Goal: Task Accomplishment & Management: Use online tool/utility

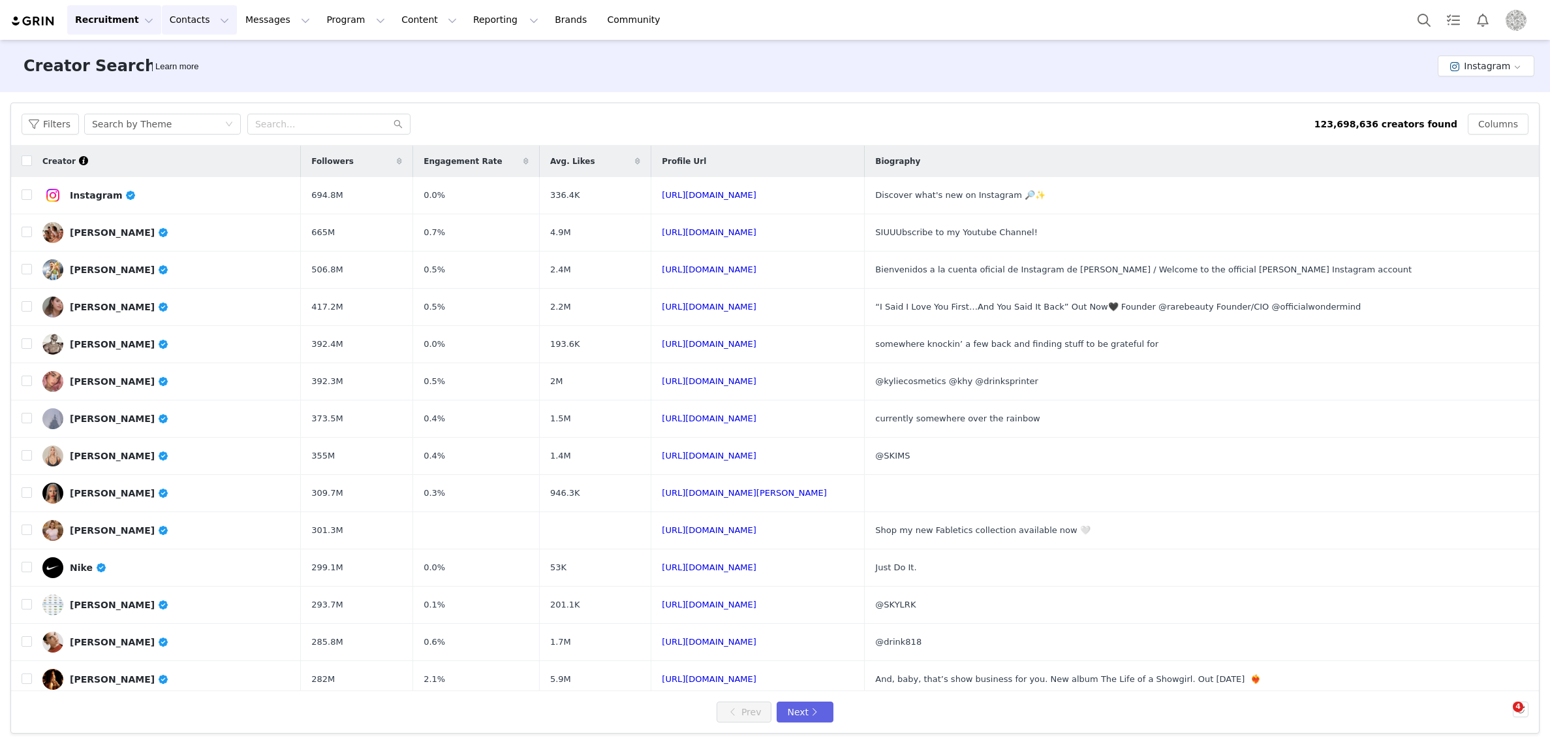
click at [178, 20] on button "Contacts Contacts" at bounding box center [199, 19] width 75 height 29
click at [176, 61] on p "Creators" at bounding box center [182, 58] width 39 height 14
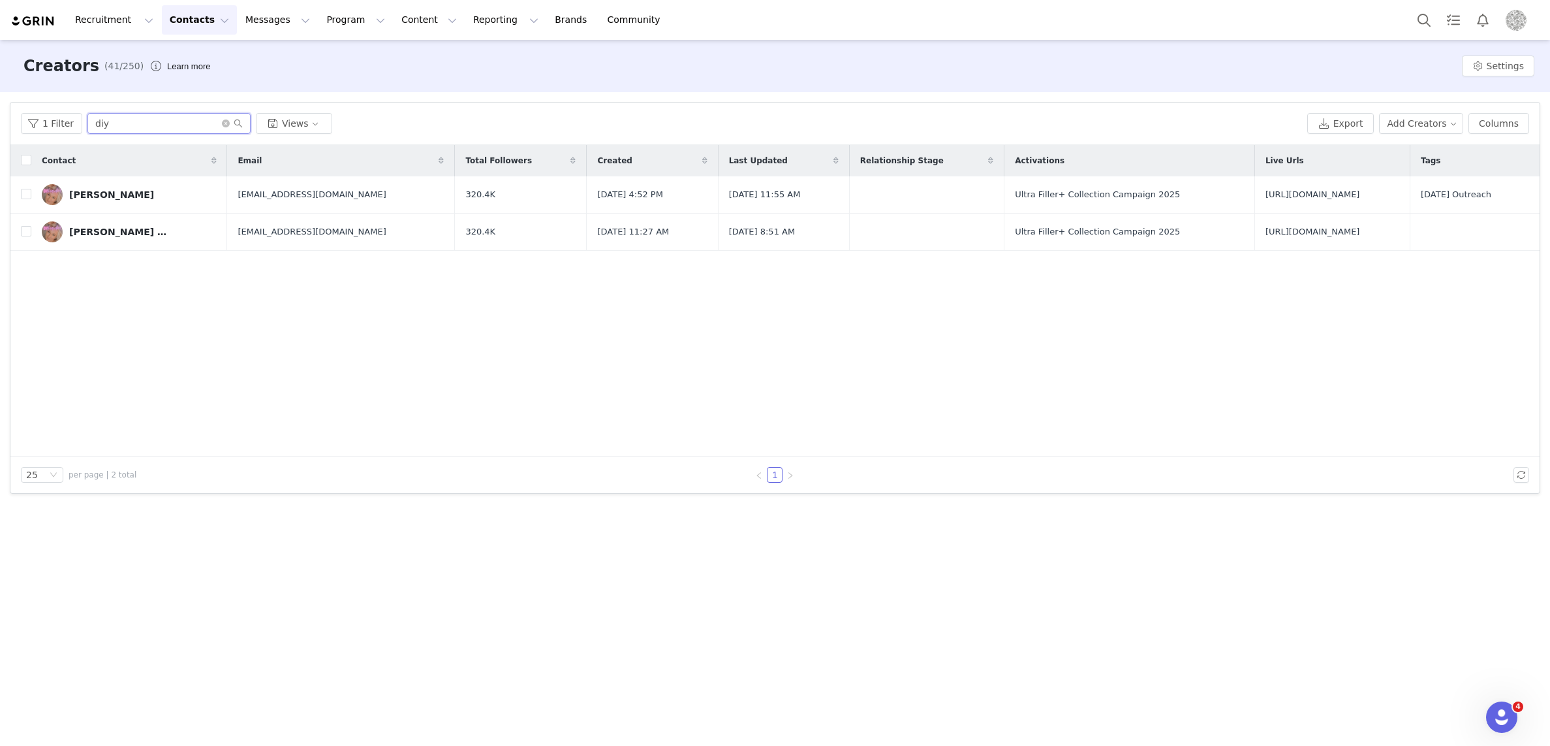
click at [144, 121] on input "diy" at bounding box center [168, 123] width 163 height 21
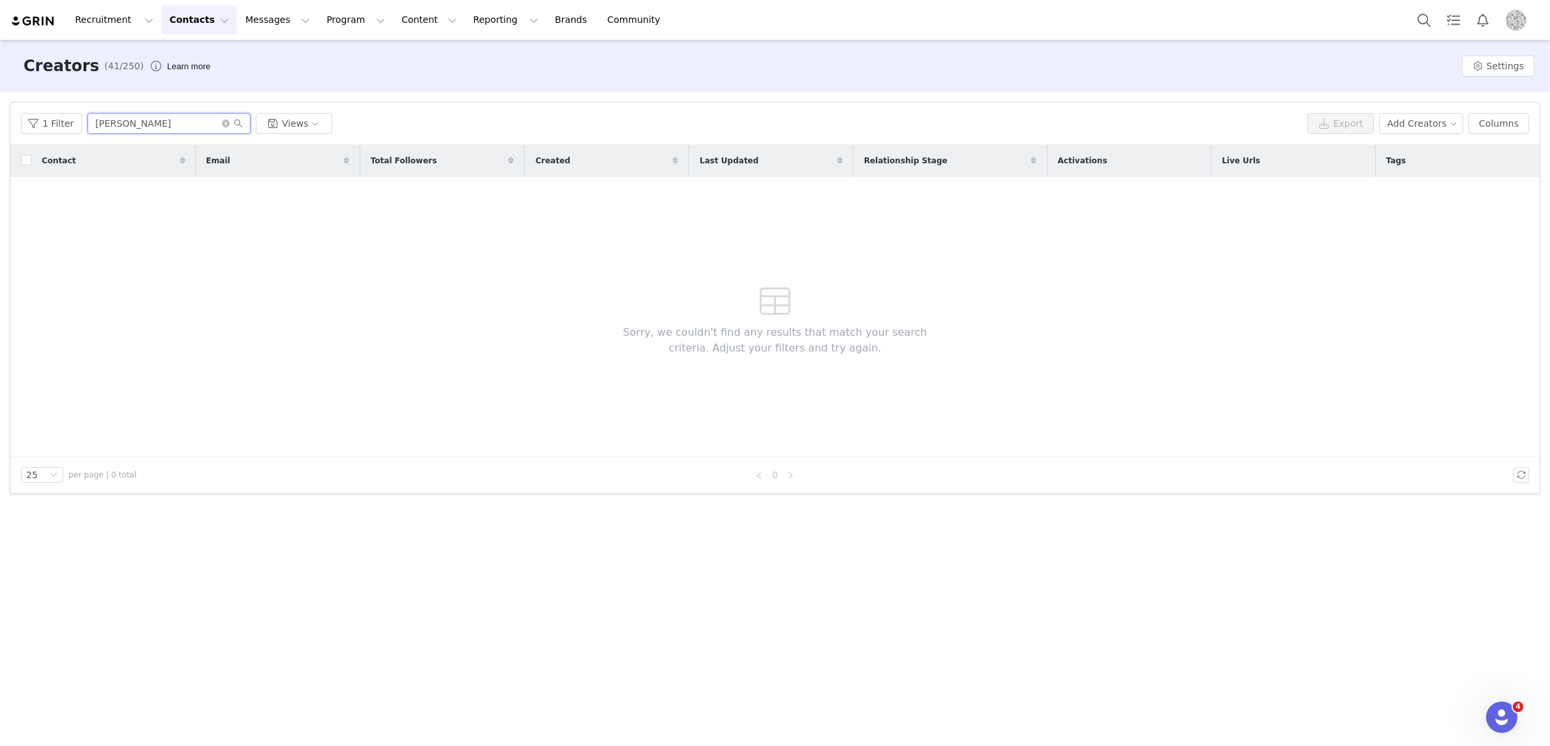
type input "alex"
click at [1527, 20] on button "Profile" at bounding box center [1519, 20] width 42 height 21
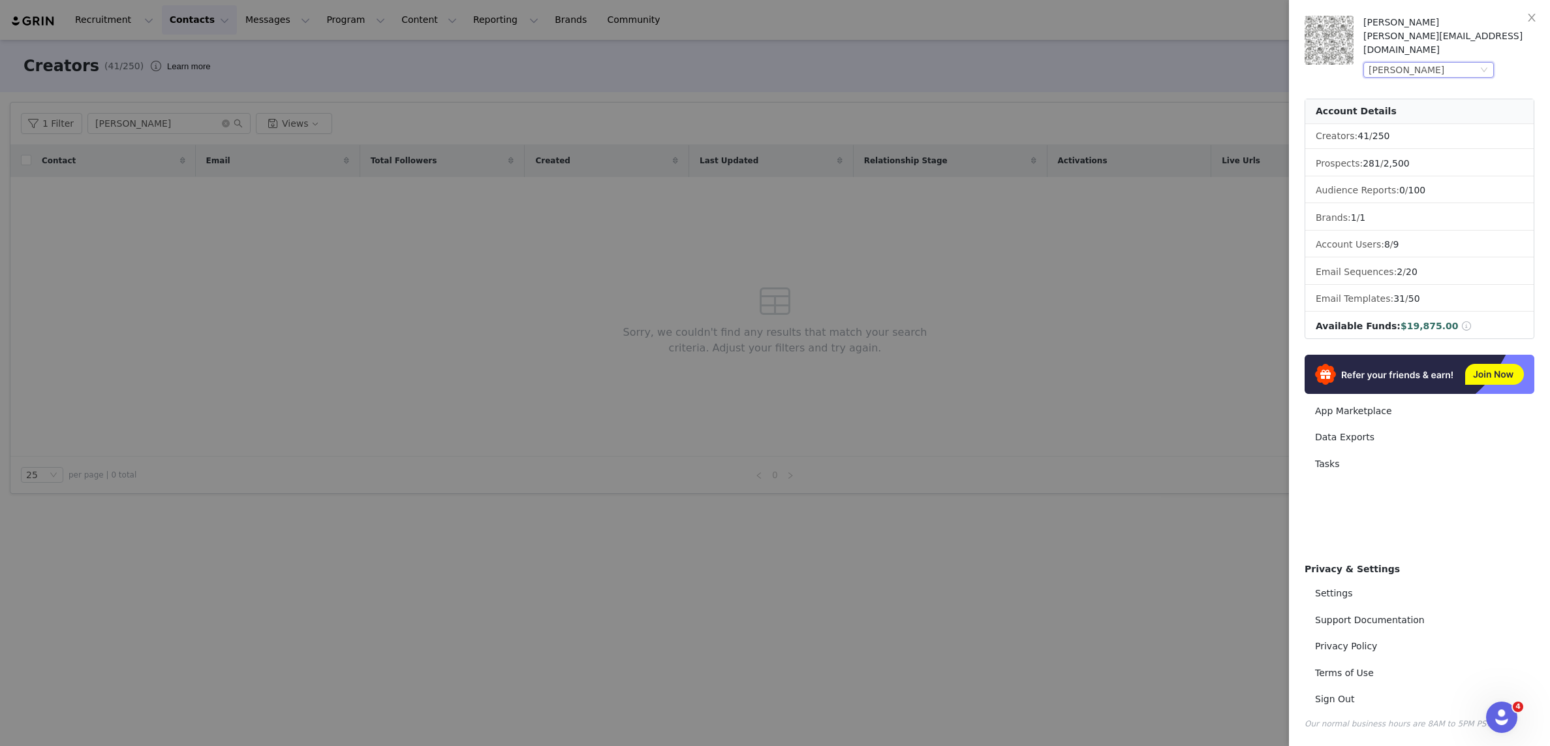
click at [1438, 63] on div "John Frieda" at bounding box center [1423, 70] width 109 height 14
click at [1380, 167] on li "Biore" at bounding box center [1455, 163] width 183 height 21
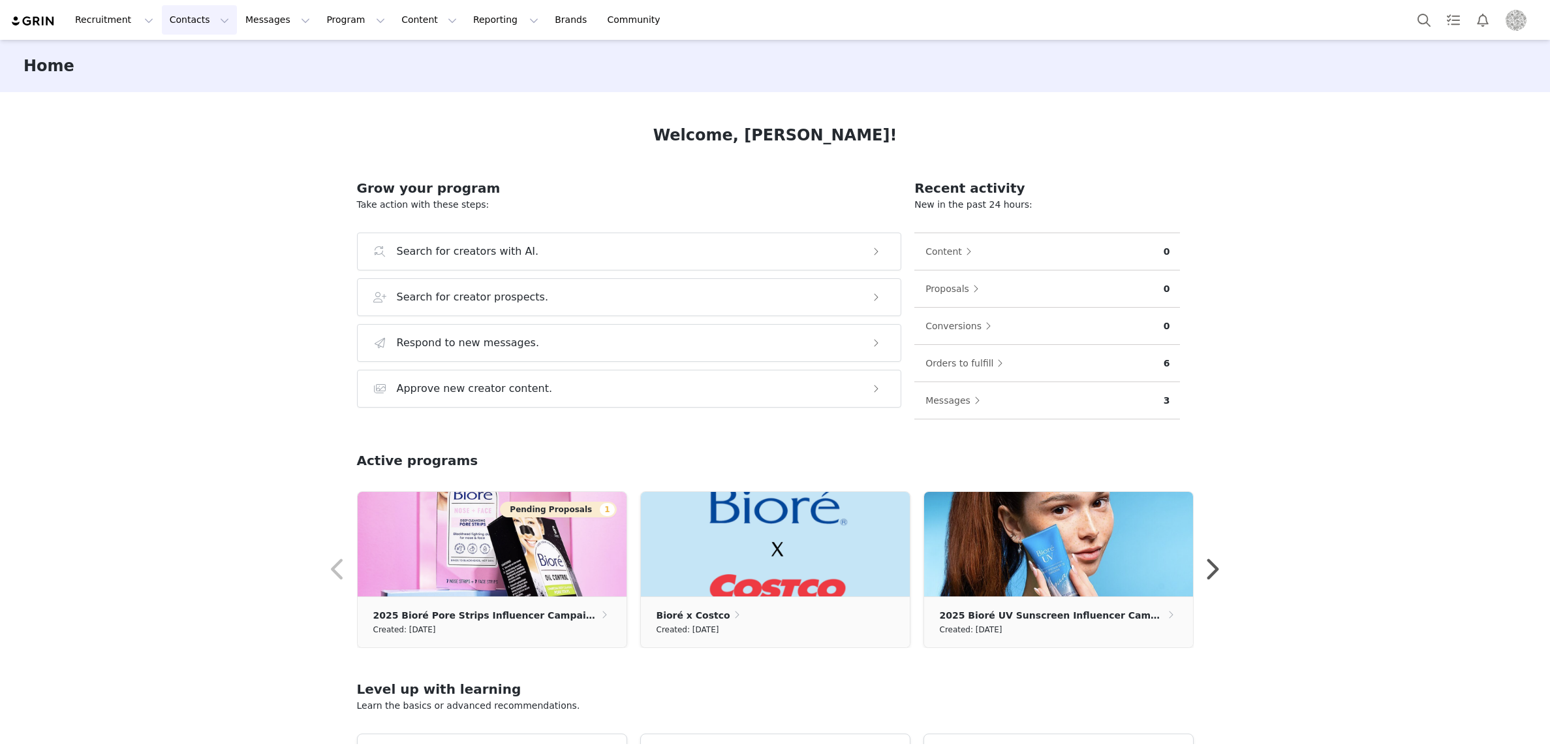
click at [191, 18] on button "Contacts Contacts" at bounding box center [199, 19] width 75 height 29
click at [181, 54] on p "Creators" at bounding box center [182, 58] width 39 height 14
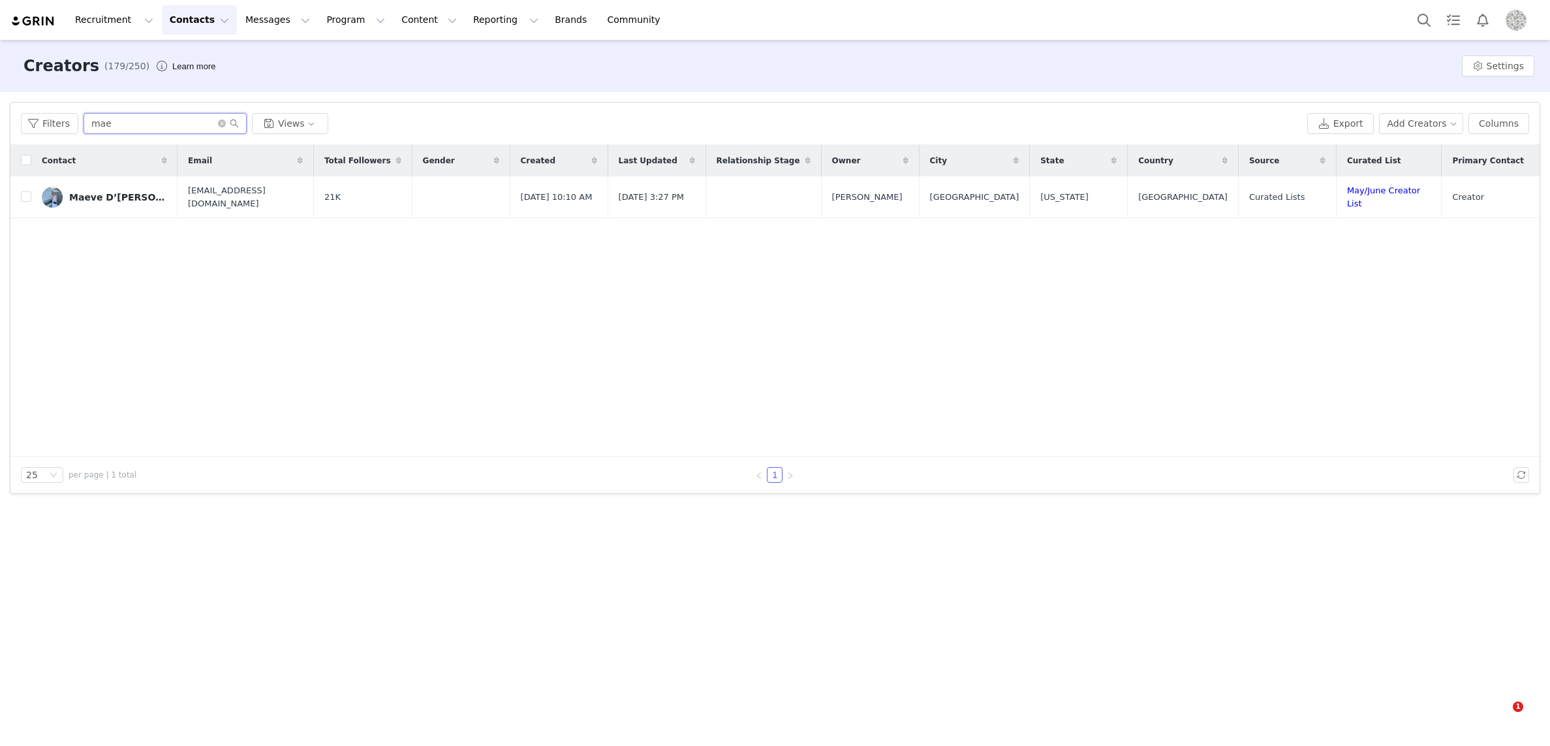
click at [128, 124] on input "mae" at bounding box center [165, 123] width 163 height 21
click at [129, 124] on input "mae" at bounding box center [165, 123] width 163 height 21
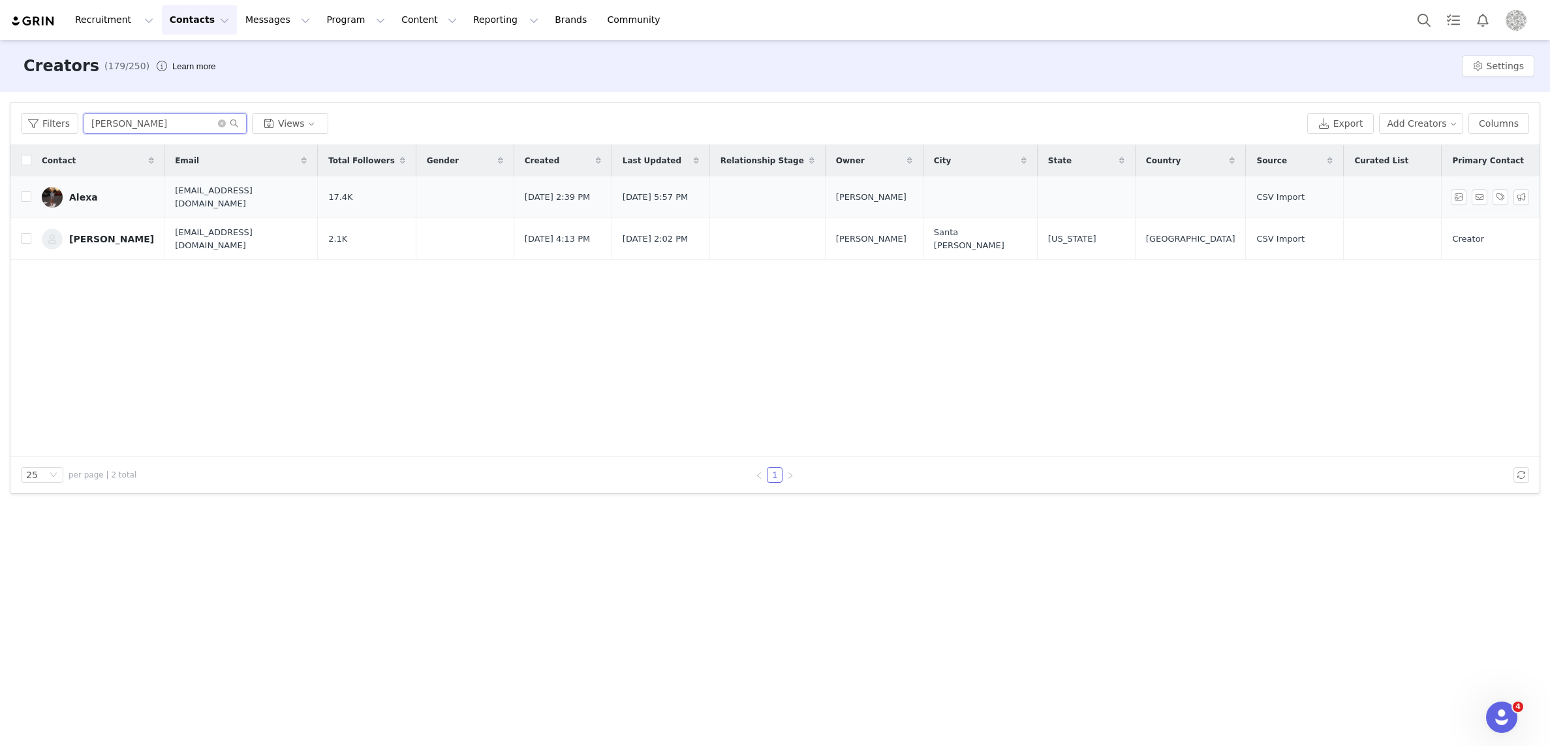
type input "[PERSON_NAME]"
click at [80, 193] on div "Alexa" at bounding box center [83, 197] width 29 height 10
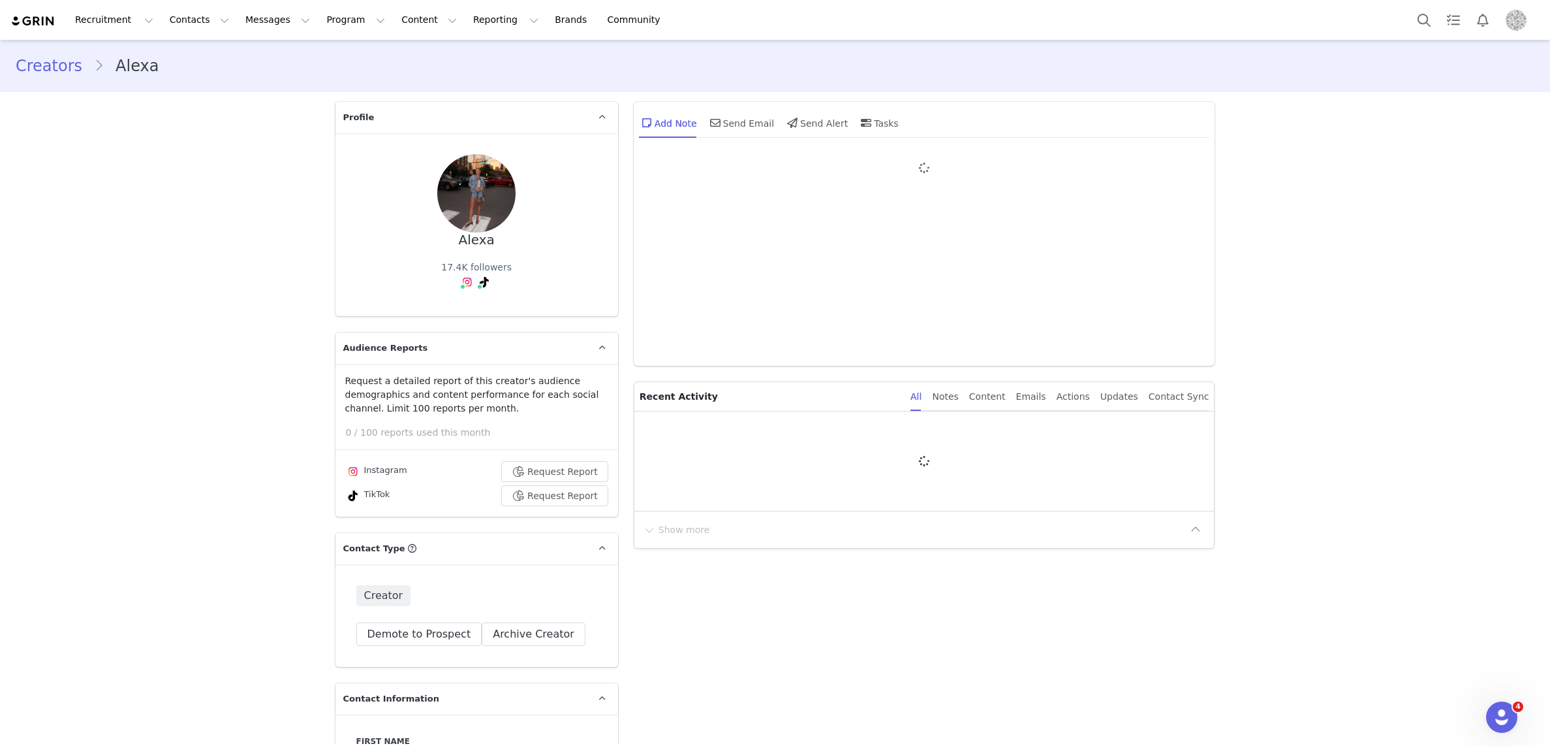
type input "+1 (United States)"
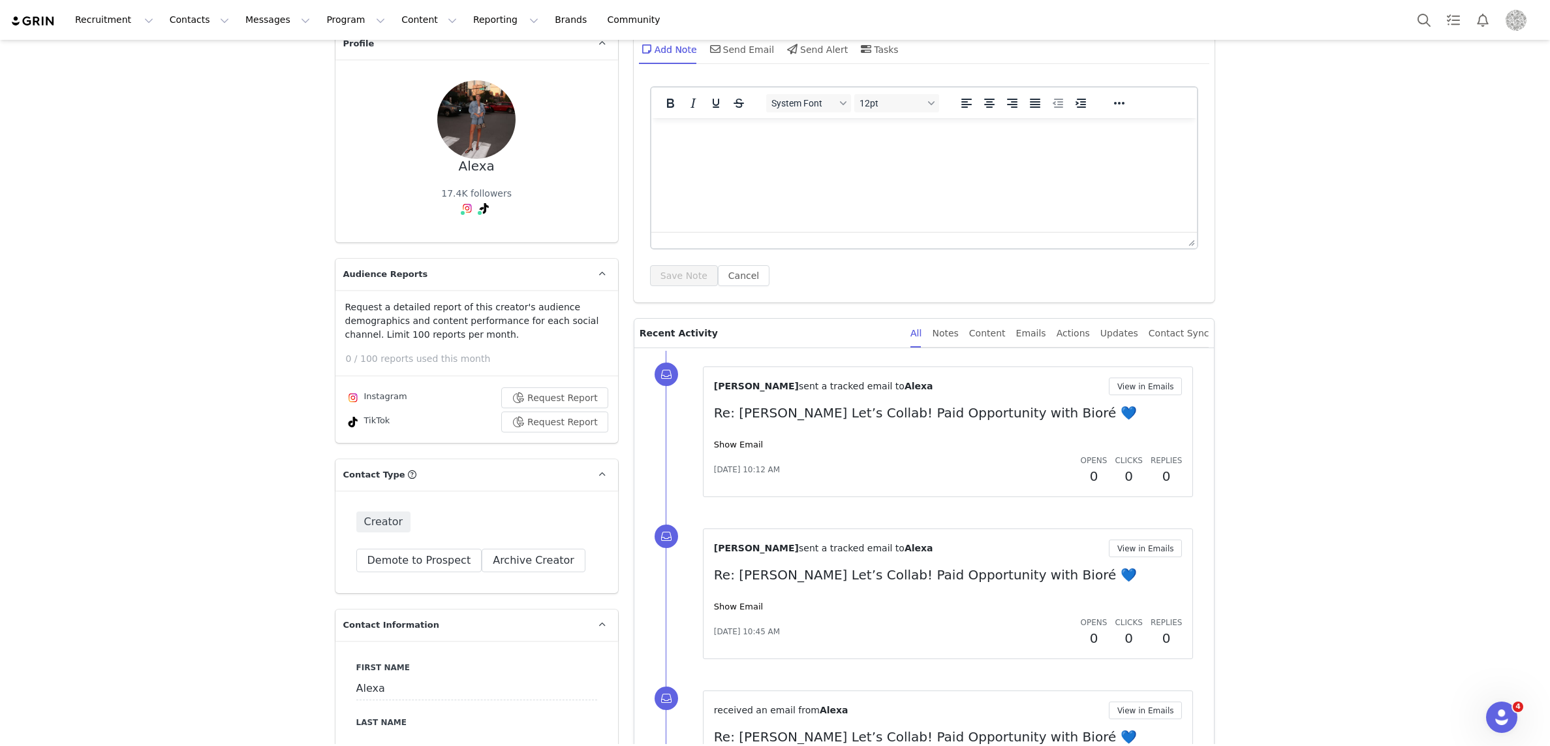
scroll to position [75, 0]
drag, startPoint x: 731, startPoint y: 447, endPoint x: 745, endPoint y: 442, distance: 15.1
click at [731, 447] on link "Show Email" at bounding box center [738, 443] width 49 height 10
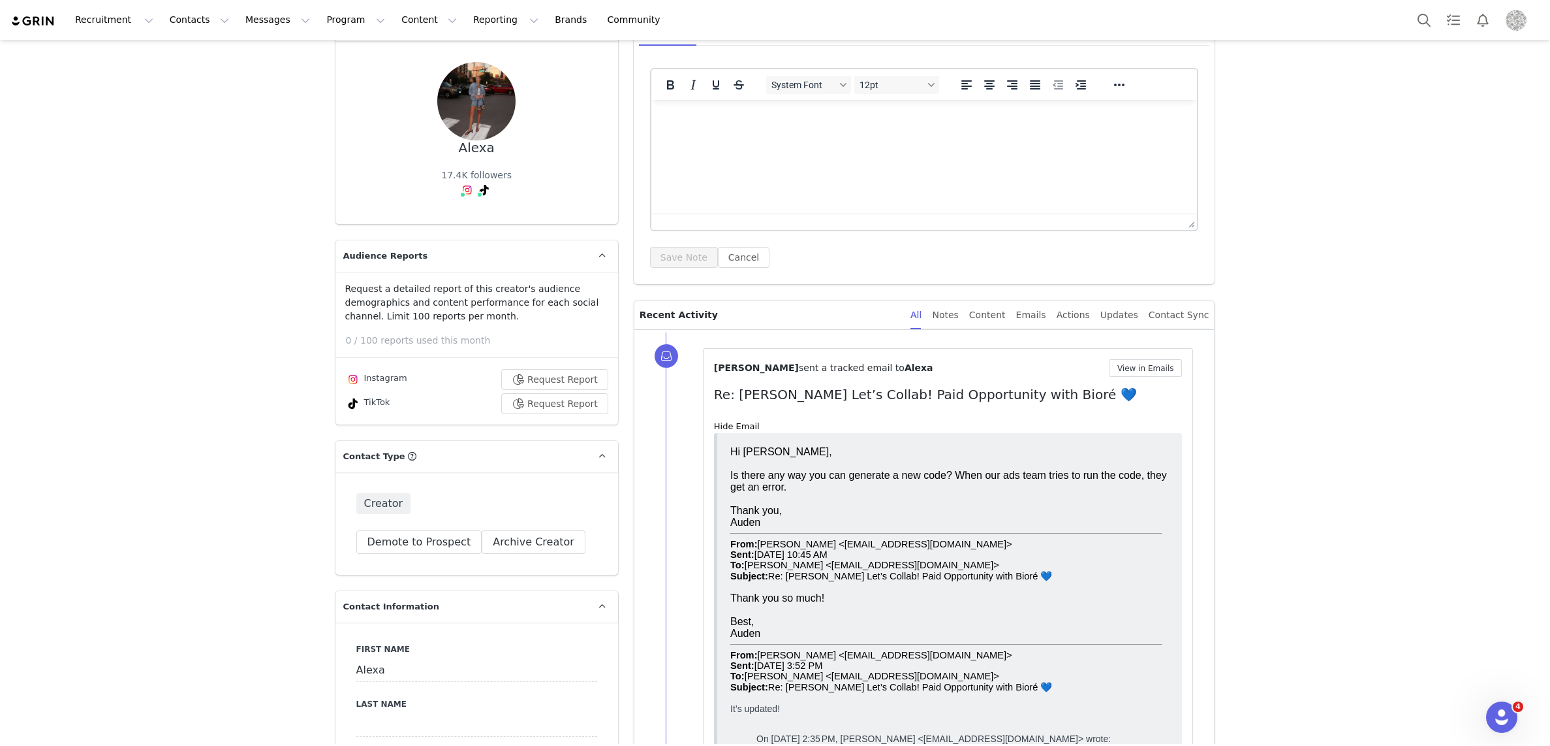
scroll to position [96, 0]
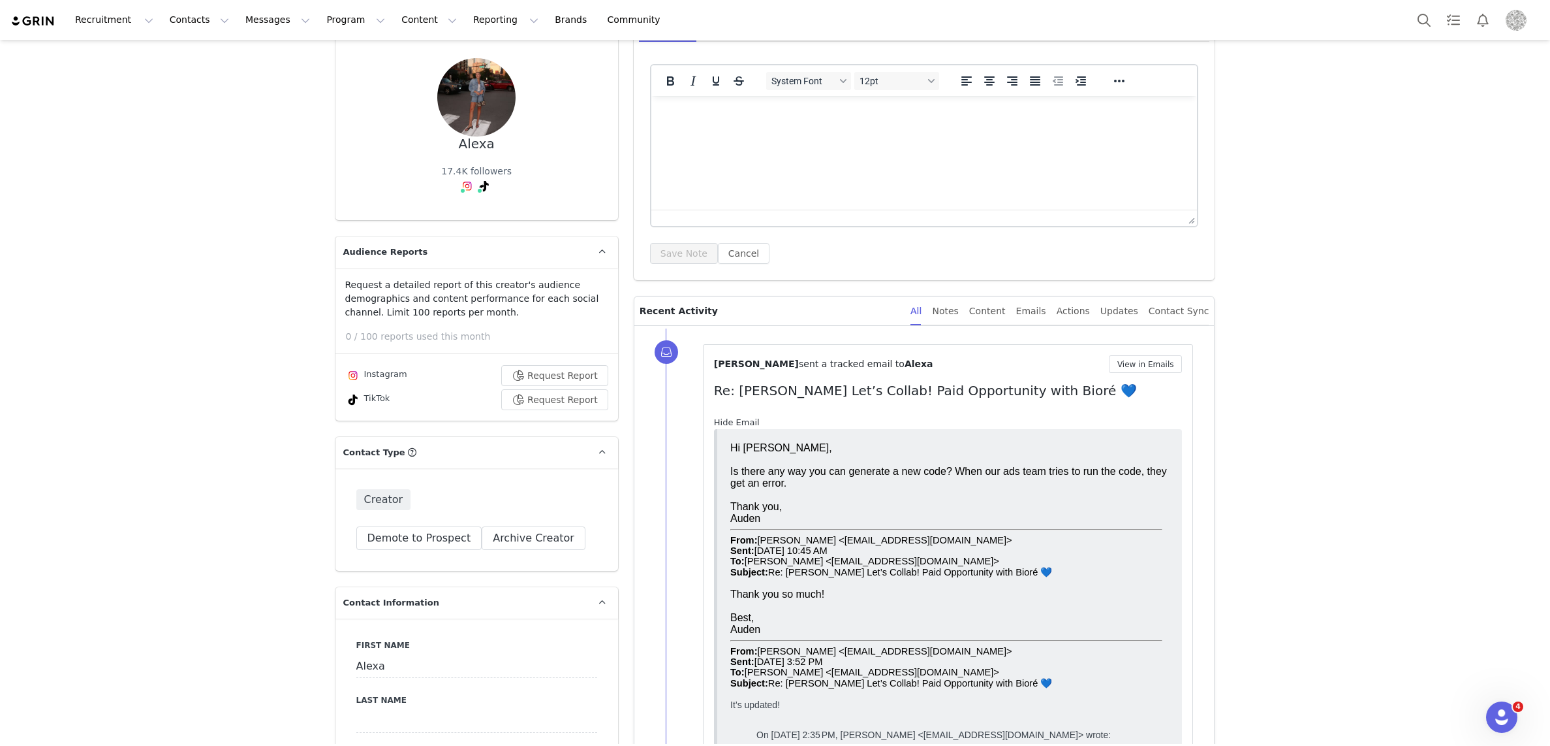
click at [718, 421] on link "Hide Email" at bounding box center [737, 422] width 46 height 10
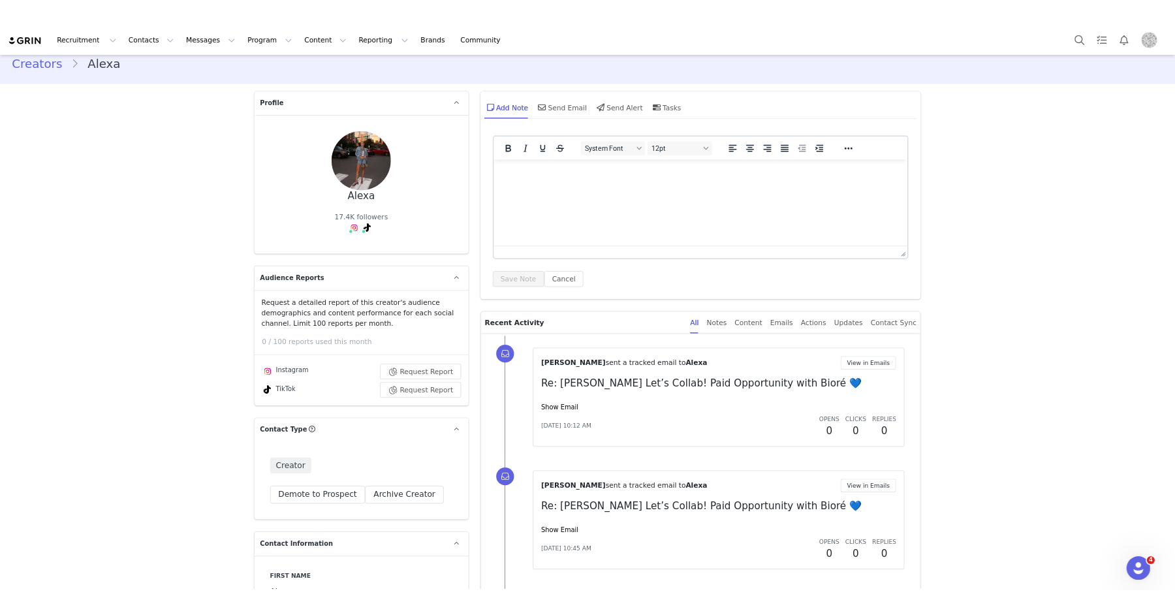
scroll to position [0, 0]
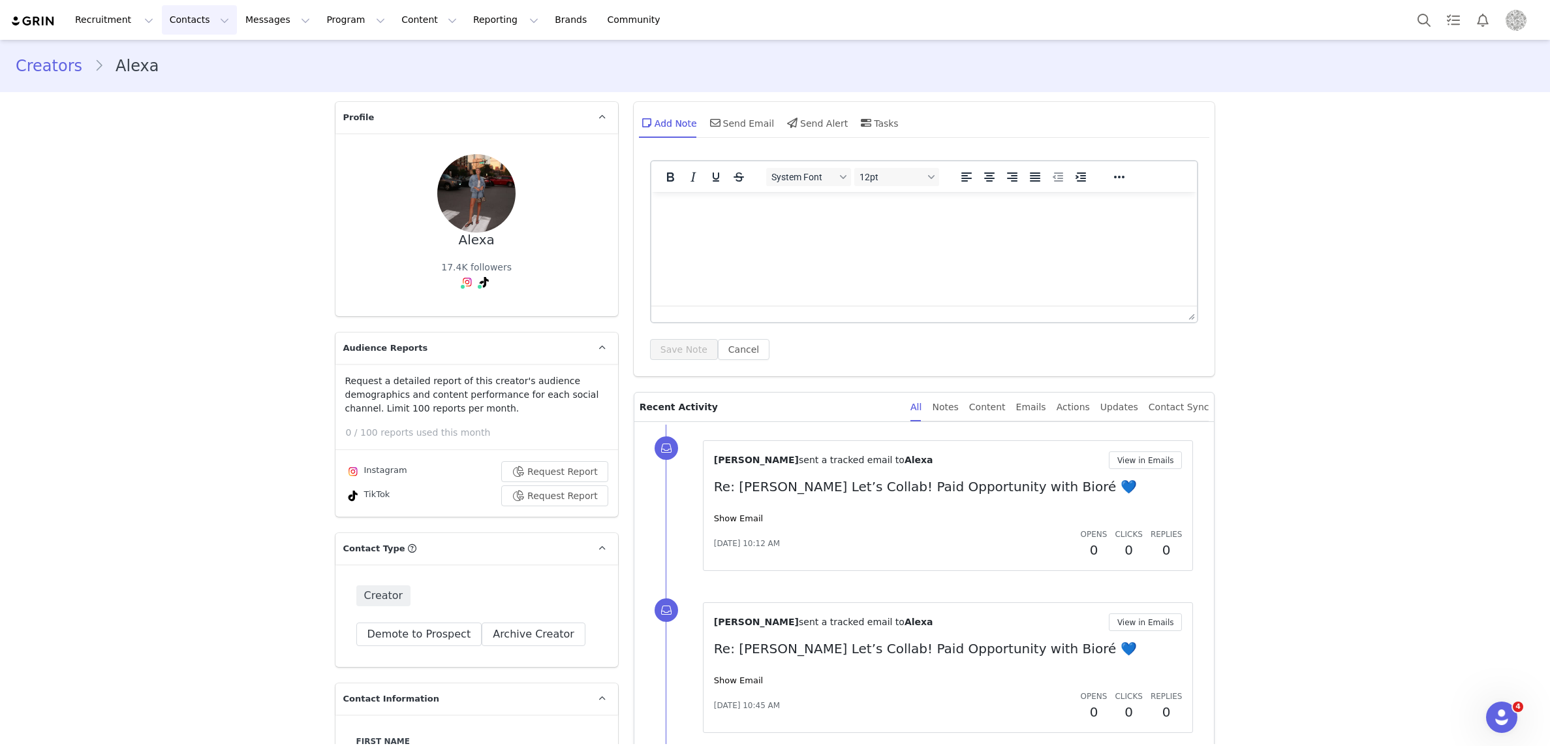
click at [165, 20] on button "Contacts Contacts" at bounding box center [199, 19] width 75 height 29
click at [185, 53] on p "Creators" at bounding box center [182, 58] width 39 height 14
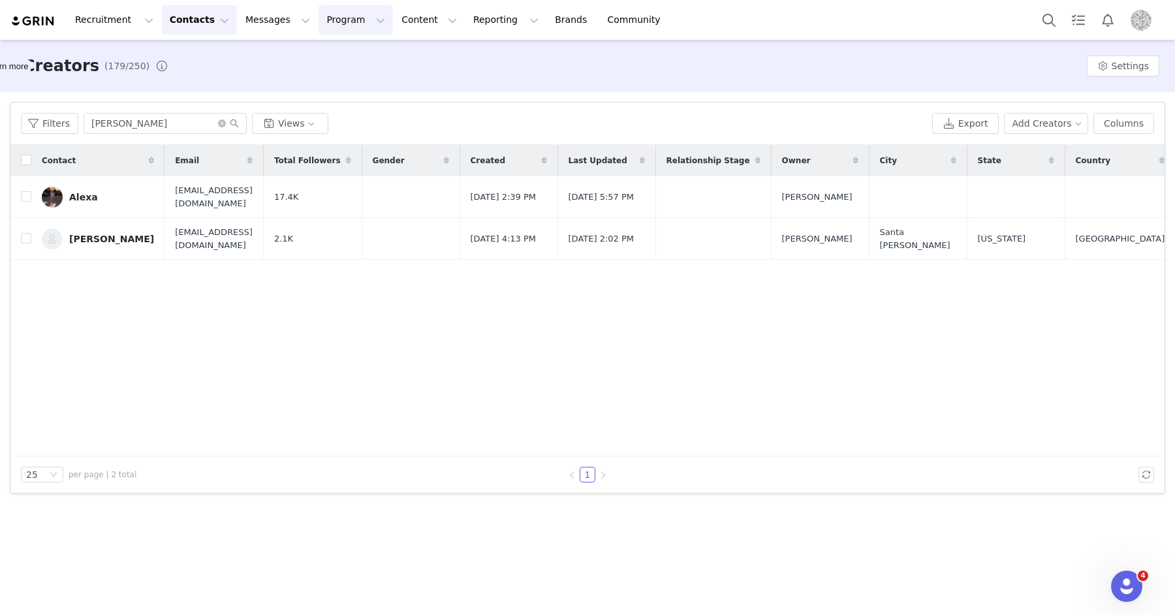
click at [326, 22] on button "Program Program" at bounding box center [356, 19] width 74 height 29
click at [328, 103] on p "Payments" at bounding box center [331, 106] width 45 height 14
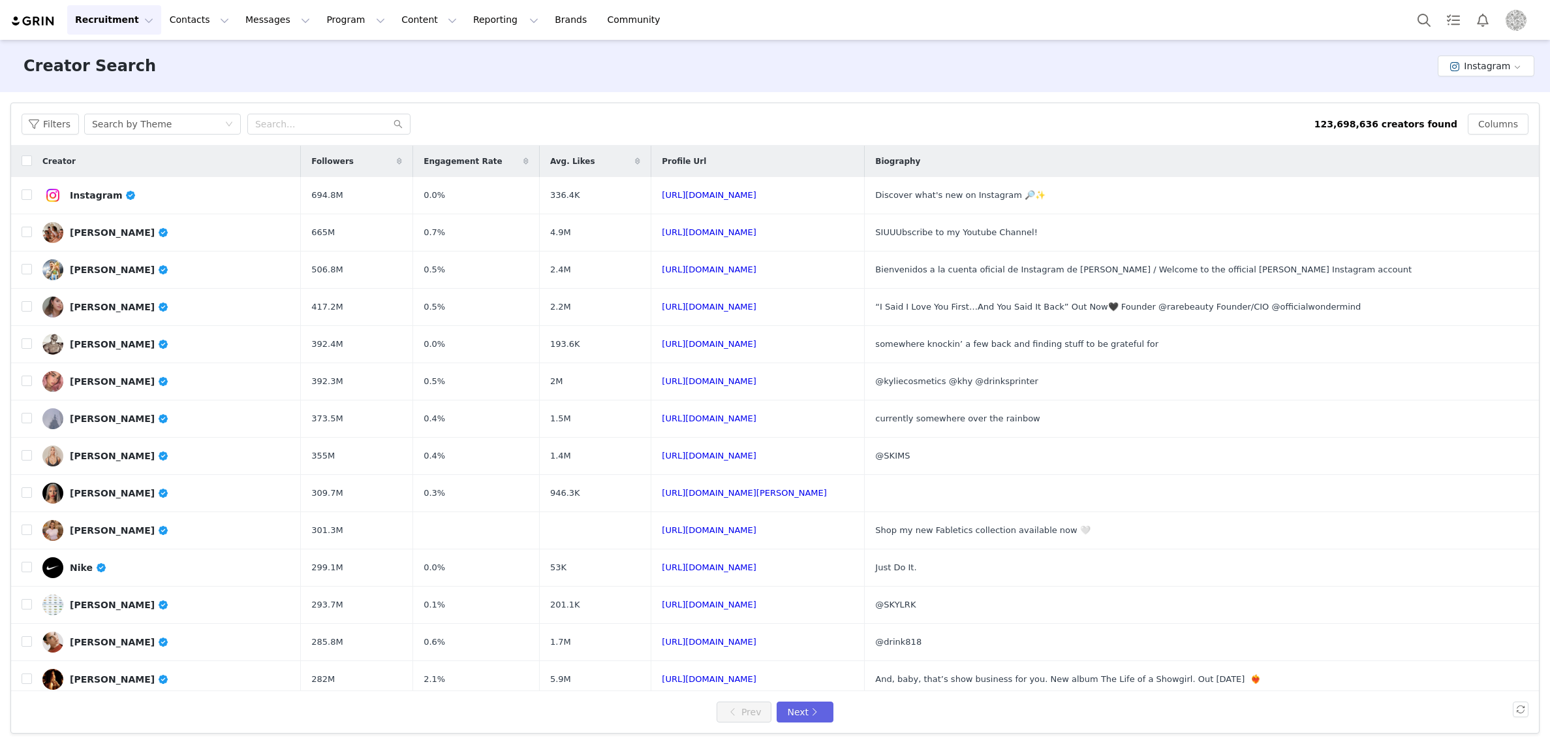
click at [1521, 16] on img "Profile" at bounding box center [1516, 20] width 21 height 21
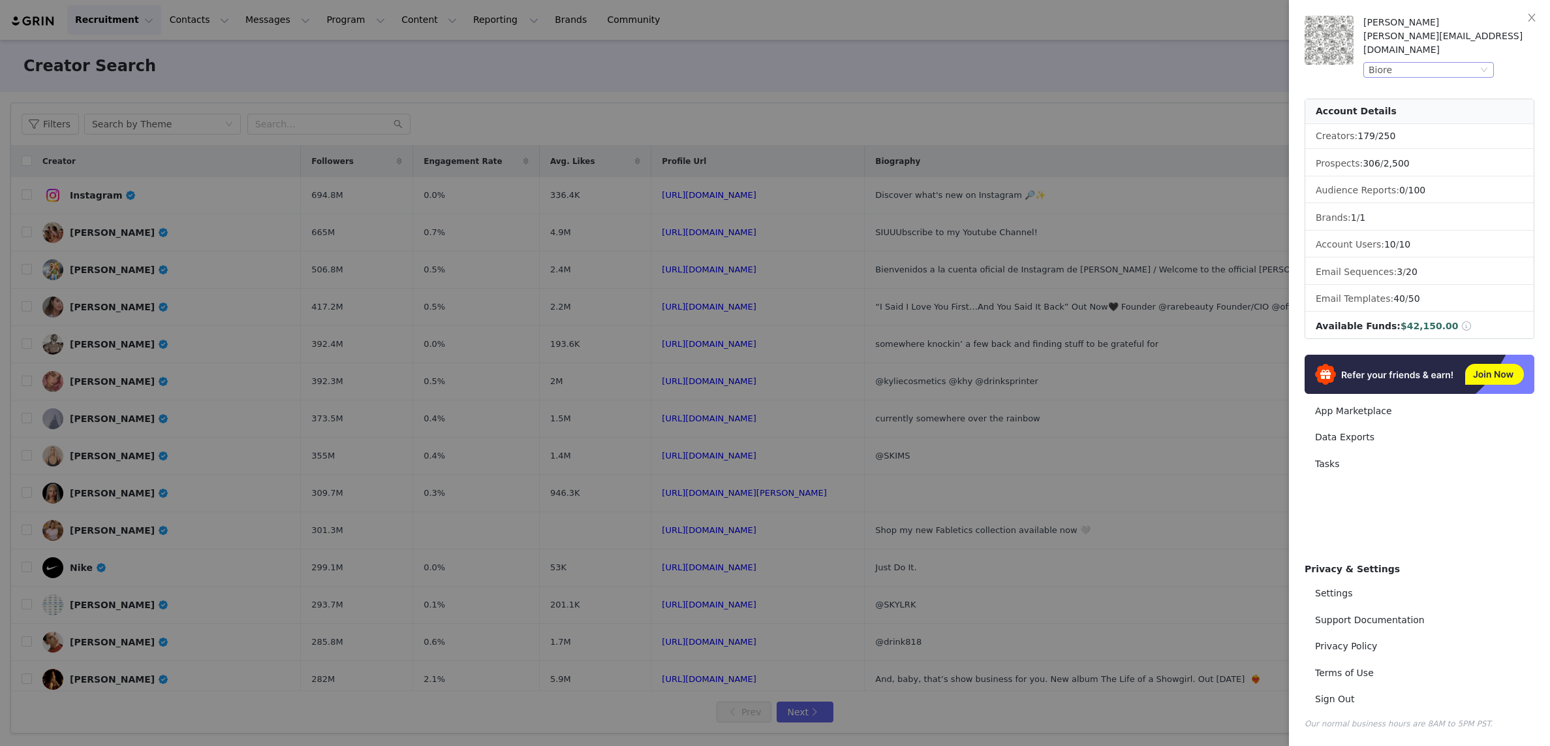
click at [1436, 63] on div "Biore" at bounding box center [1423, 70] width 109 height 14
click at [1397, 121] on li "[PERSON_NAME]" at bounding box center [1455, 121] width 183 height 21
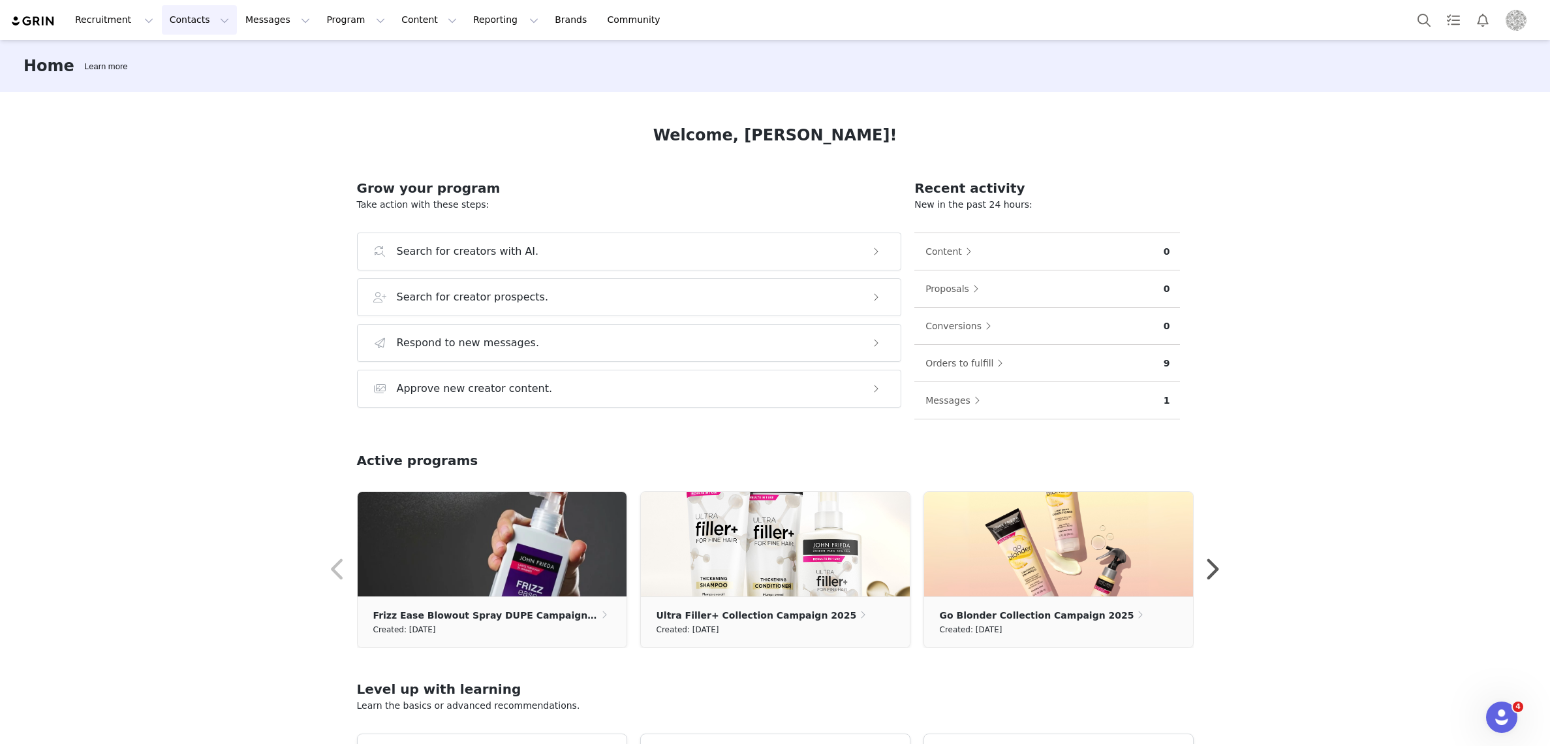
click at [184, 18] on button "Contacts Contacts" at bounding box center [199, 19] width 75 height 29
click at [165, 57] on p "Creators" at bounding box center [182, 58] width 39 height 14
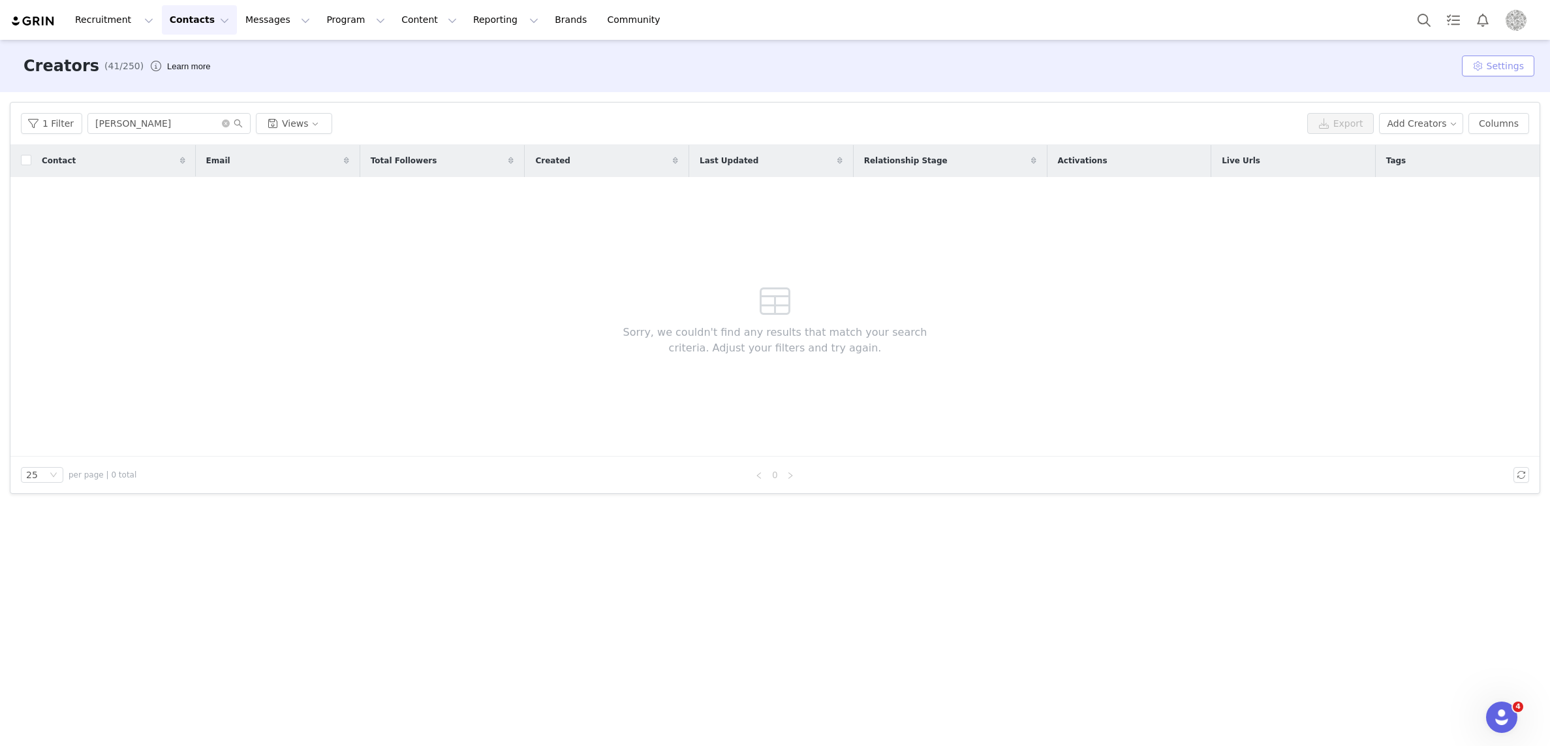
click at [1500, 69] on button "Settings" at bounding box center [1498, 65] width 72 height 21
click at [1467, 91] on link "Tags" at bounding box center [1482, 93] width 119 height 22
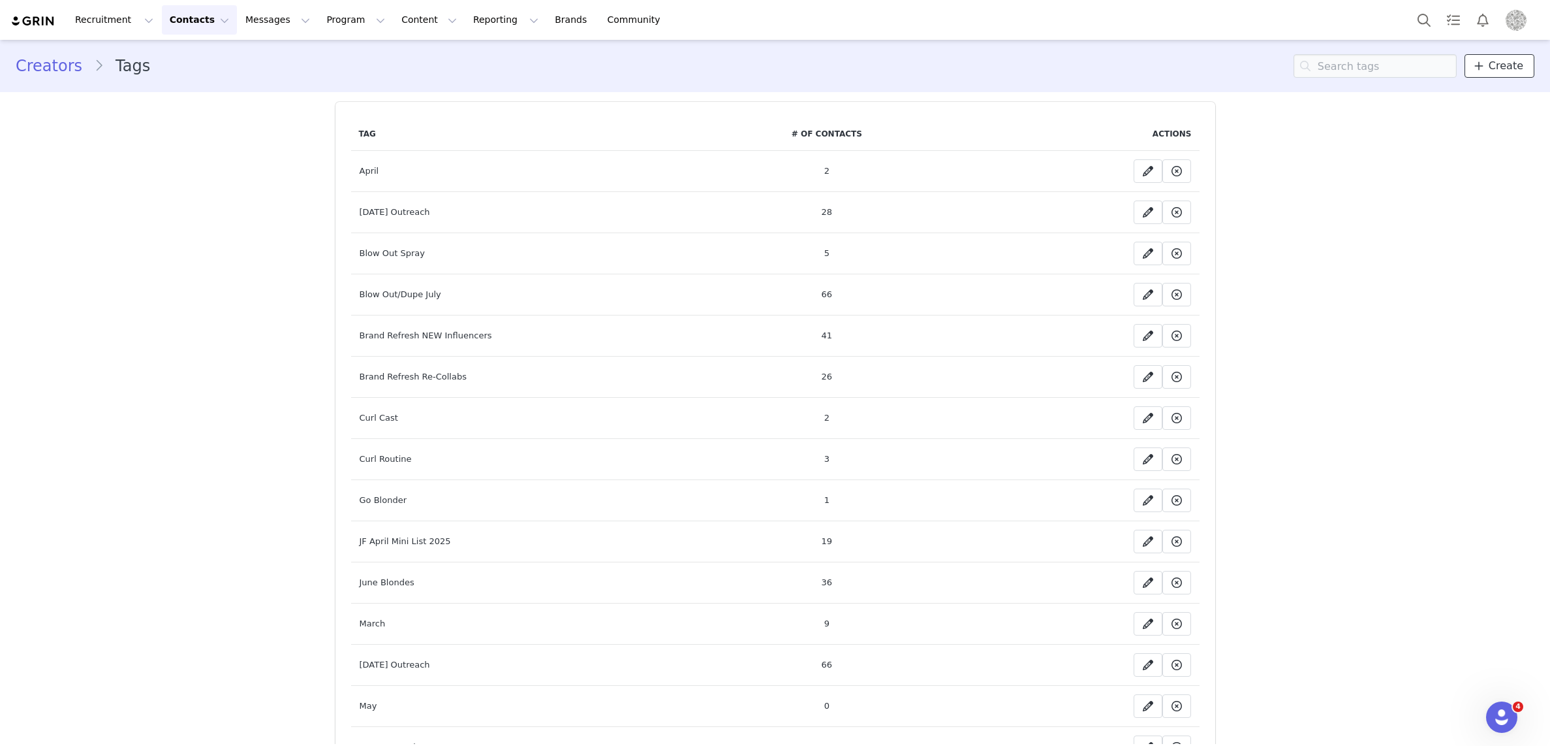
click at [1519, 66] on span "Create" at bounding box center [1506, 66] width 35 height 16
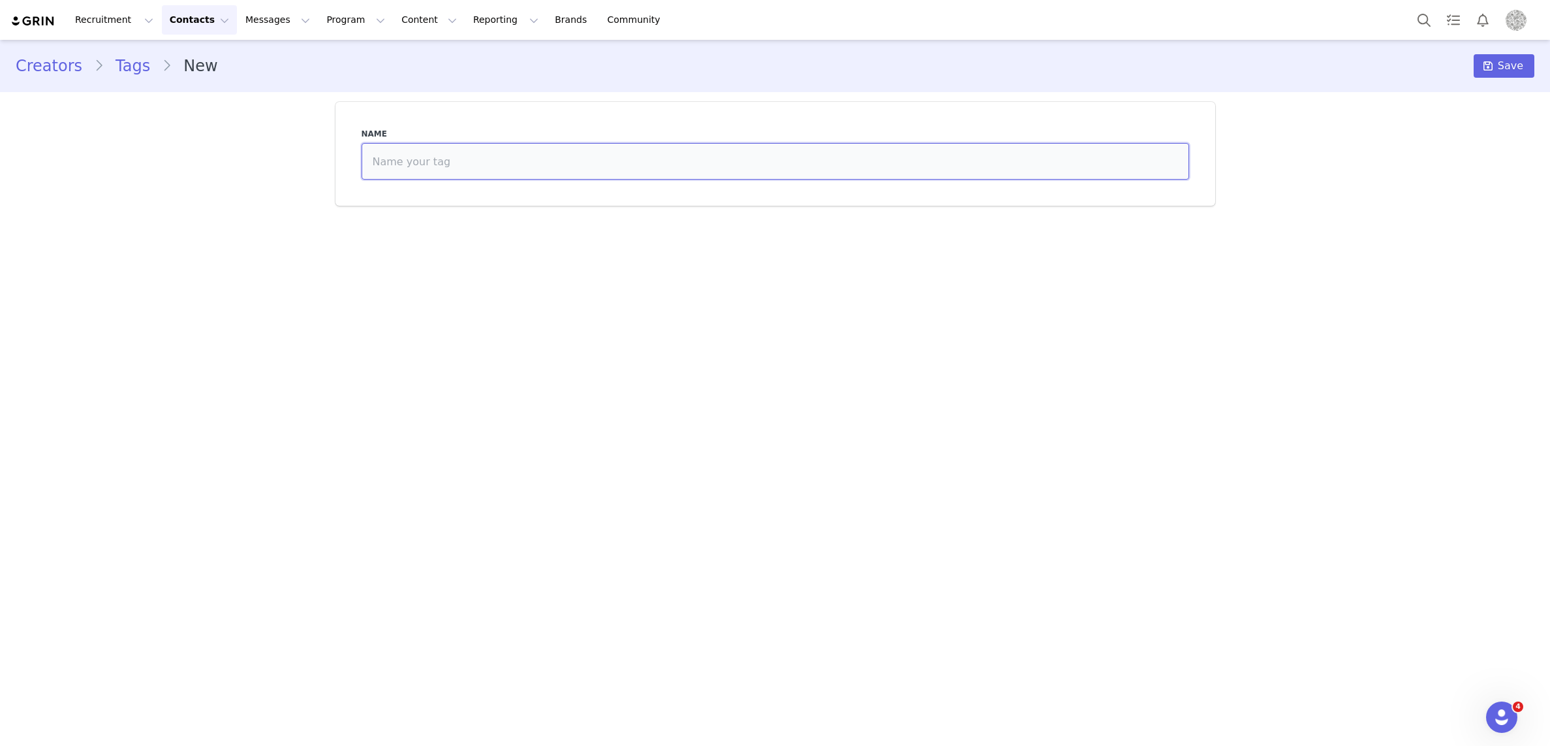
click at [541, 163] on input at bounding box center [776, 161] width 828 height 37
type input "Dry Shampoo"
drag, startPoint x: 1515, startPoint y: 68, endPoint x: 1517, endPoint y: 82, distance: 14.5
click at [1514, 68] on span "Save" at bounding box center [1510, 66] width 25 height 16
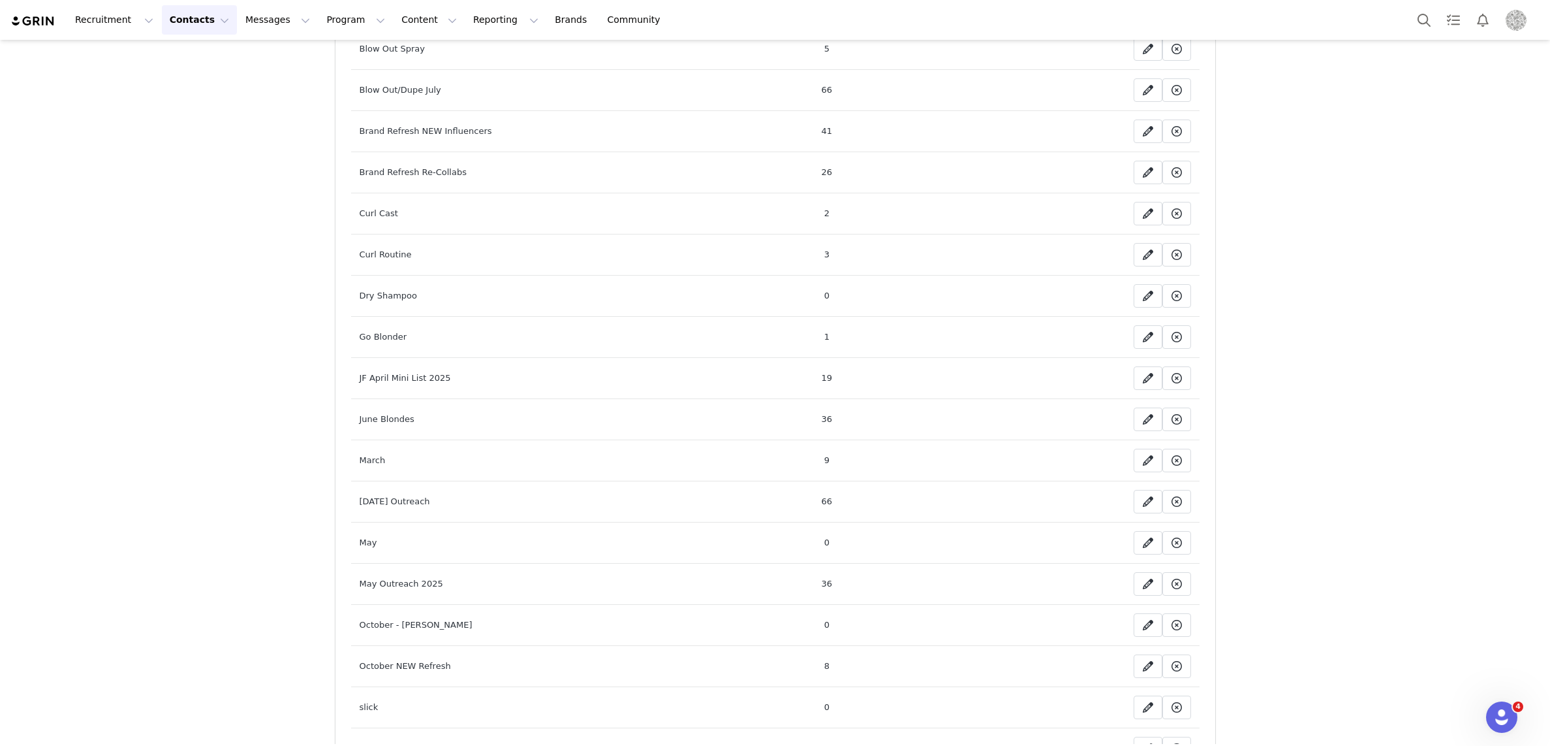
scroll to position [202, 0]
click at [1520, 13] on img "Profile" at bounding box center [1516, 20] width 21 height 21
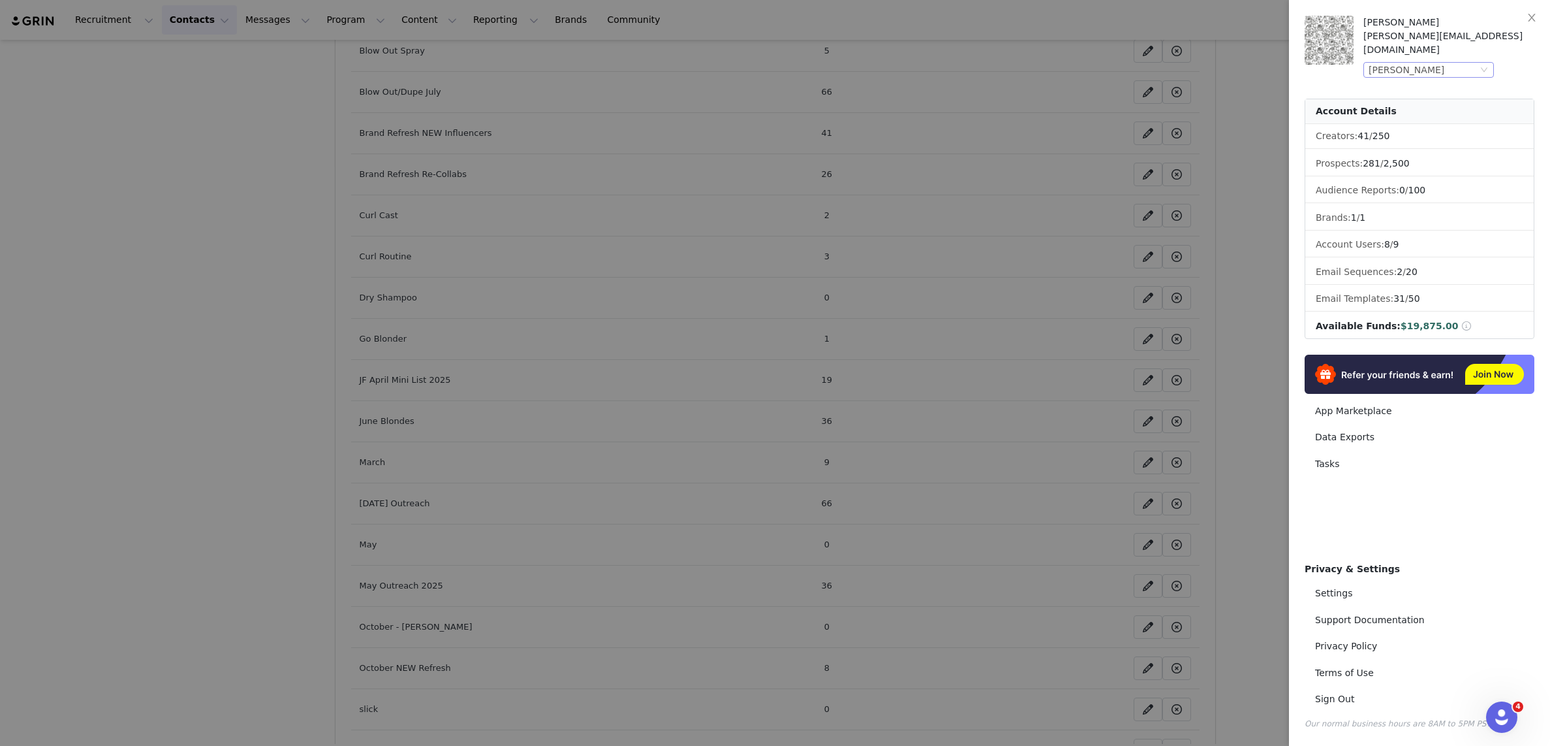
click at [1409, 63] on div "[PERSON_NAME]" at bounding box center [1407, 70] width 76 height 14
drag, startPoint x: 1400, startPoint y: 172, endPoint x: 1418, endPoint y: 174, distance: 17.7
click at [1400, 172] on li "Restful Nights" at bounding box center [1455, 177] width 183 height 21
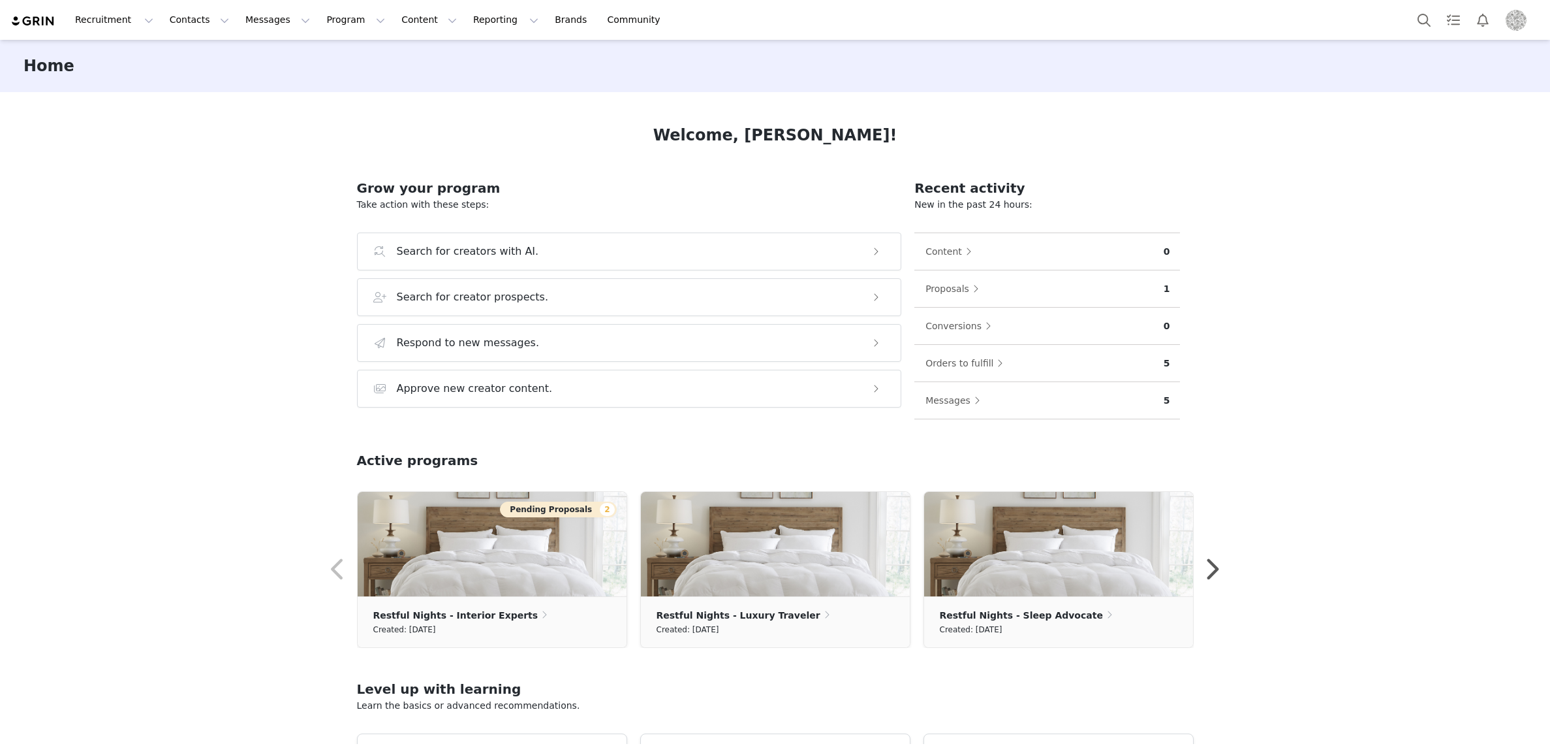
click at [1513, 19] on img "Profile" at bounding box center [1516, 20] width 21 height 21
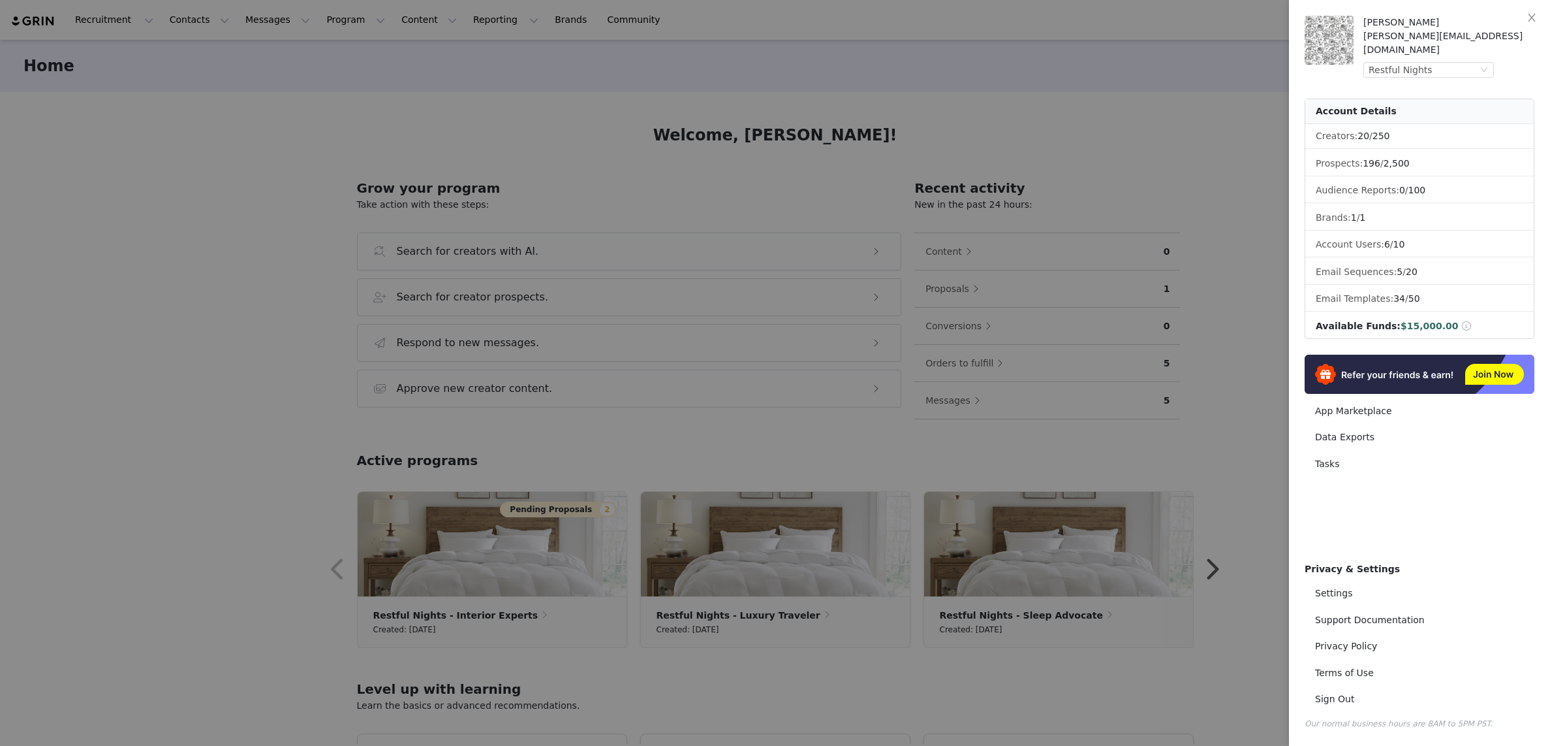
click at [1129, 69] on div at bounding box center [775, 373] width 1550 height 746
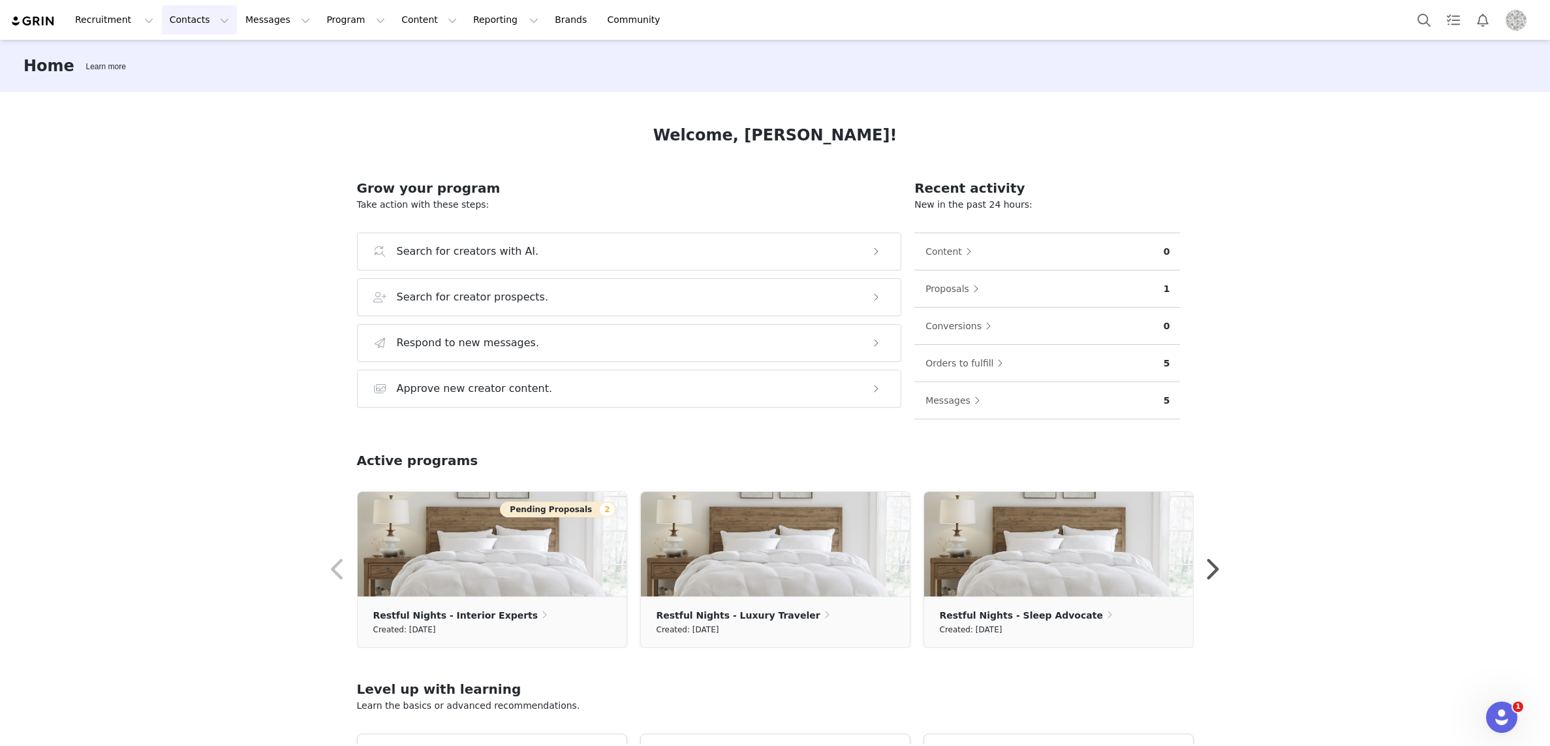
click at [185, 14] on button "Contacts Contacts" at bounding box center [199, 19] width 75 height 29
click at [180, 55] on p "Creators" at bounding box center [182, 58] width 39 height 14
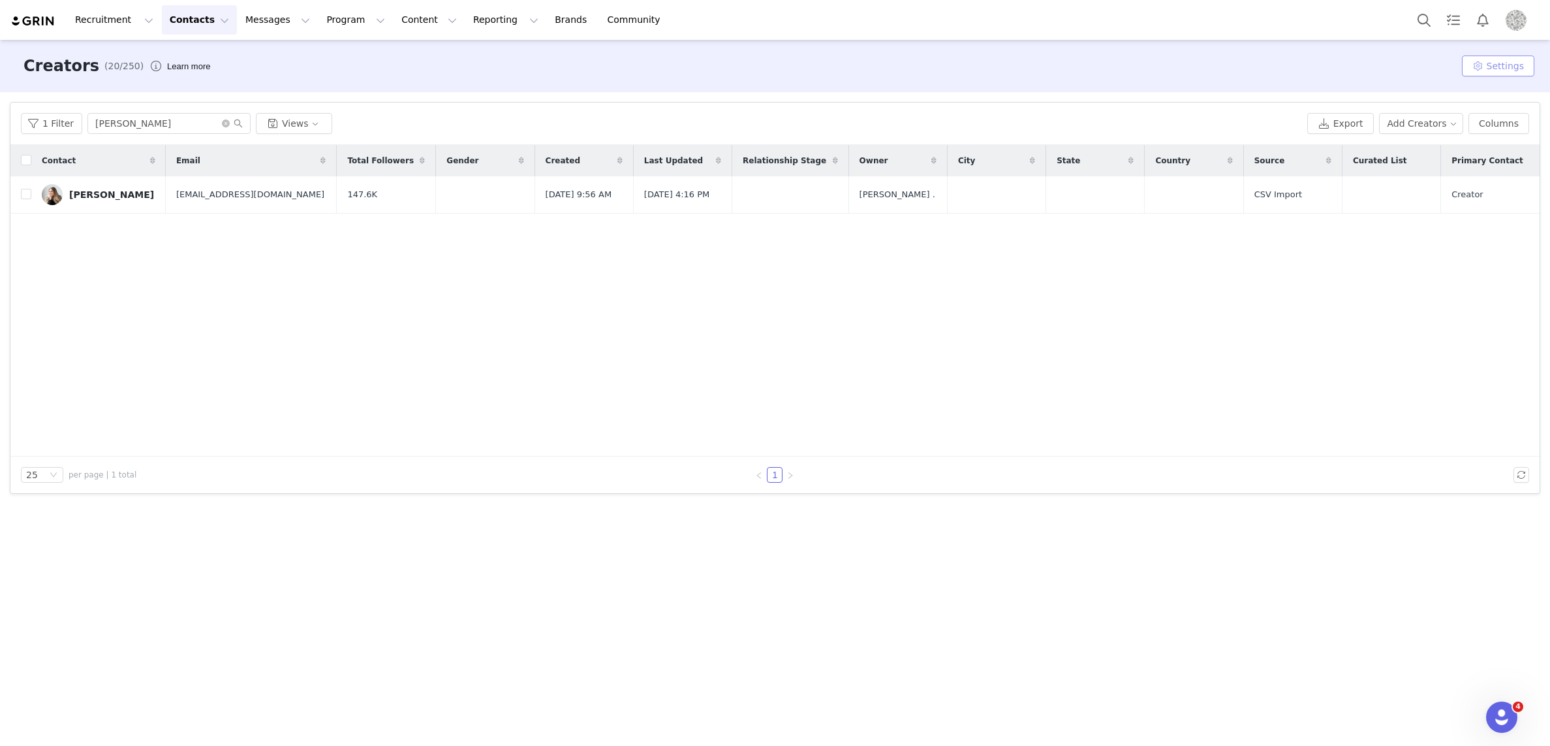
click at [1482, 71] on button "Settings" at bounding box center [1498, 65] width 72 height 21
click at [1468, 89] on link "Tags" at bounding box center [1482, 93] width 119 height 22
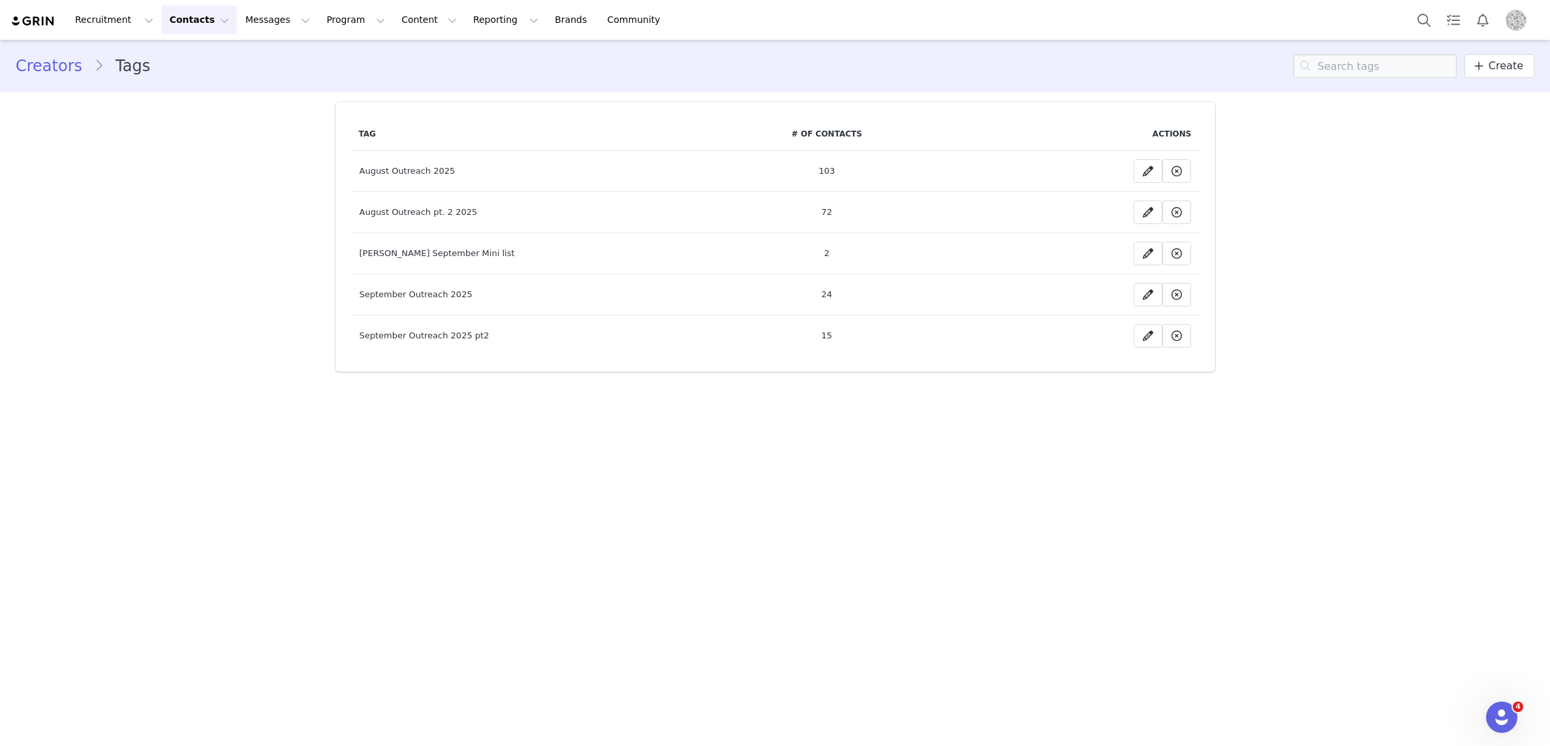
click at [1524, 29] on span "Profile" at bounding box center [1516, 20] width 21 height 21
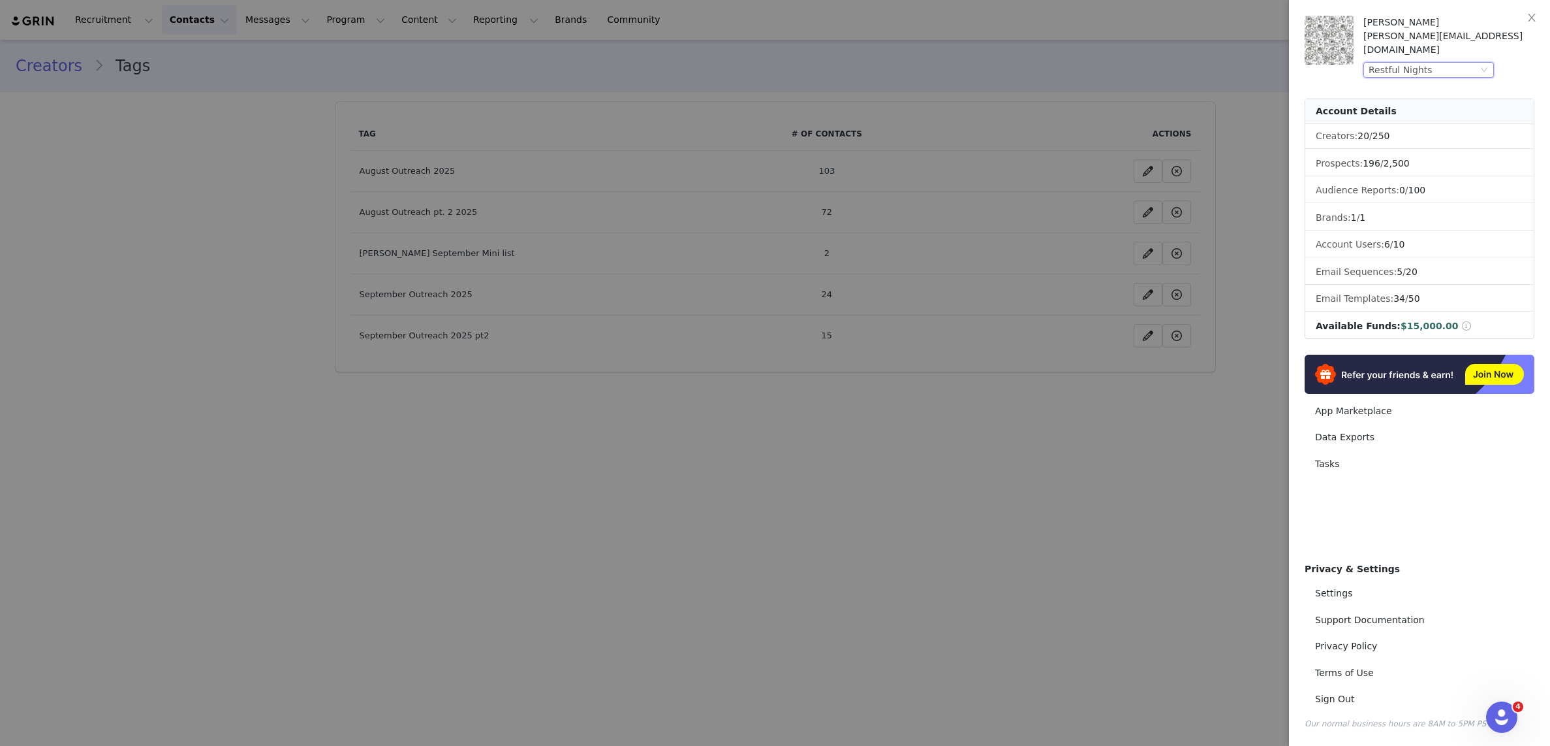
click at [1436, 63] on div "Restful Nights" at bounding box center [1423, 70] width 109 height 14
drag, startPoint x: 1375, startPoint y: 122, endPoint x: 1493, endPoint y: 109, distance: 118.2
click at [1375, 122] on li "John Frieda" at bounding box center [1455, 121] width 183 height 21
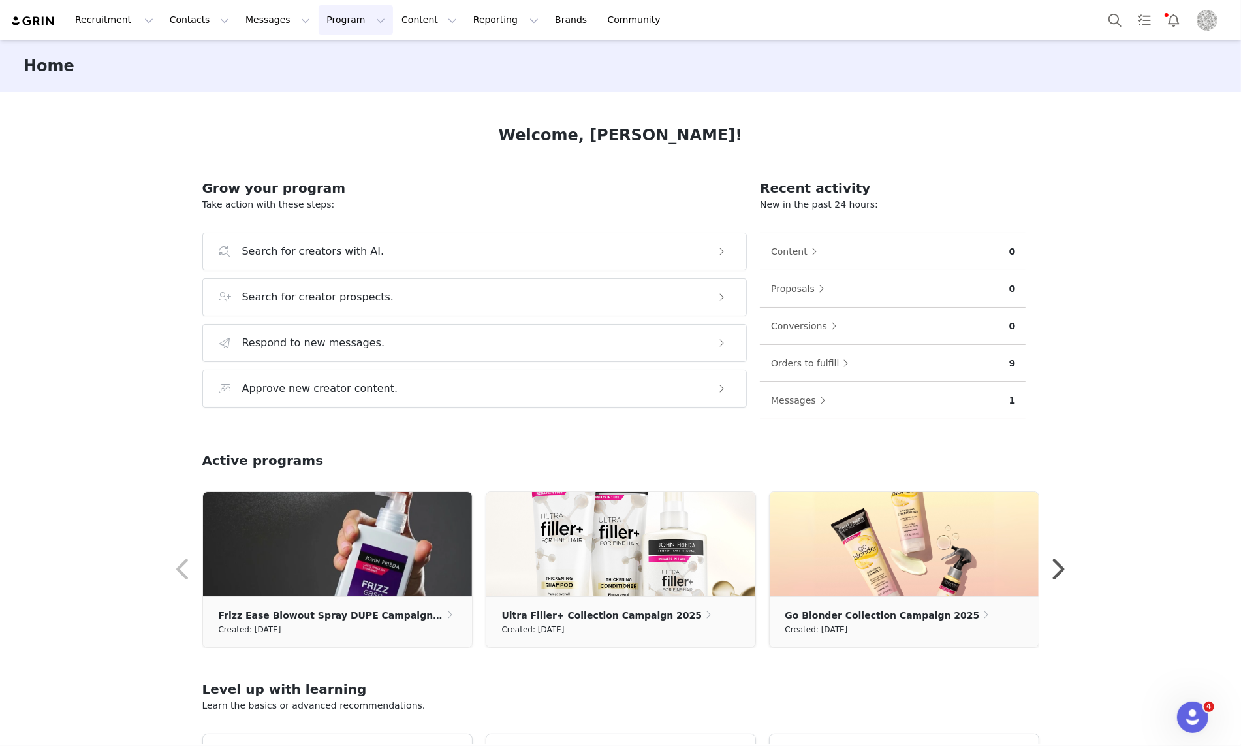
click at [338, 22] on button "Program Program" at bounding box center [356, 19] width 74 height 29
click at [394, 21] on button "Content Content" at bounding box center [429, 19] width 71 height 29
click at [409, 52] on p "Creator Content" at bounding box center [413, 58] width 73 height 14
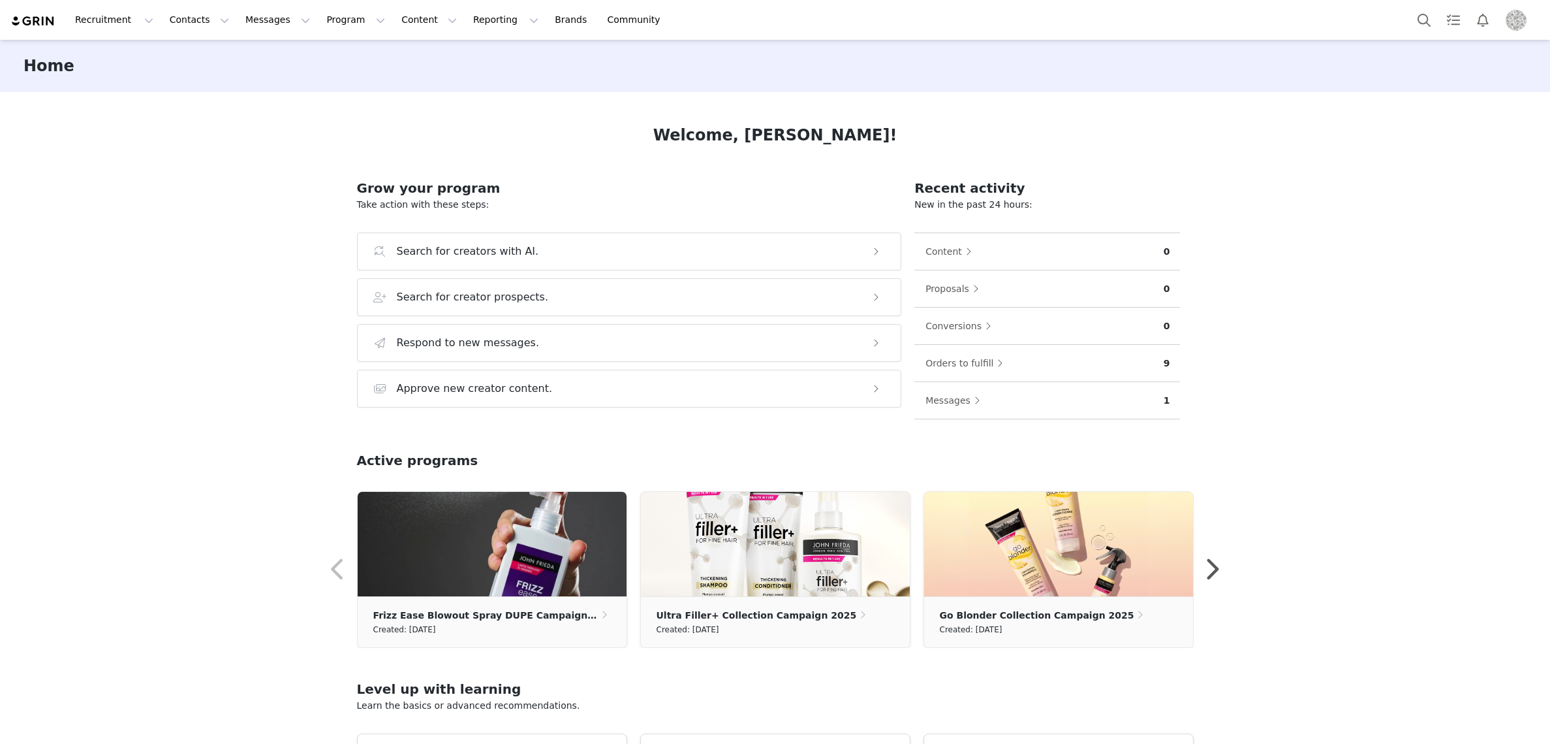
click at [1514, 18] on img "Profile" at bounding box center [1516, 20] width 21 height 21
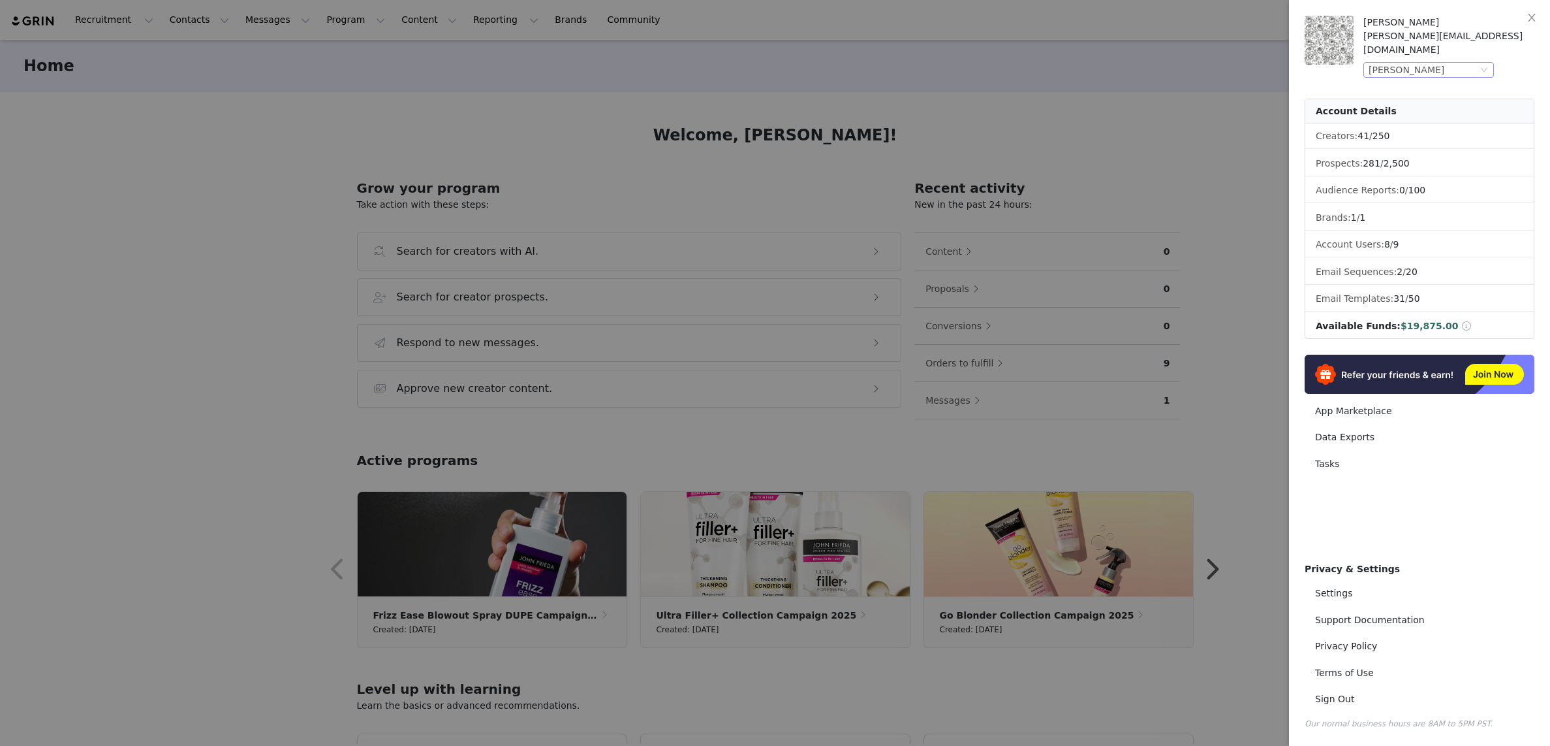
click at [1449, 63] on div "John Frieda" at bounding box center [1423, 70] width 109 height 14
click at [1390, 197] on li "Lifefactory" at bounding box center [1455, 198] width 183 height 21
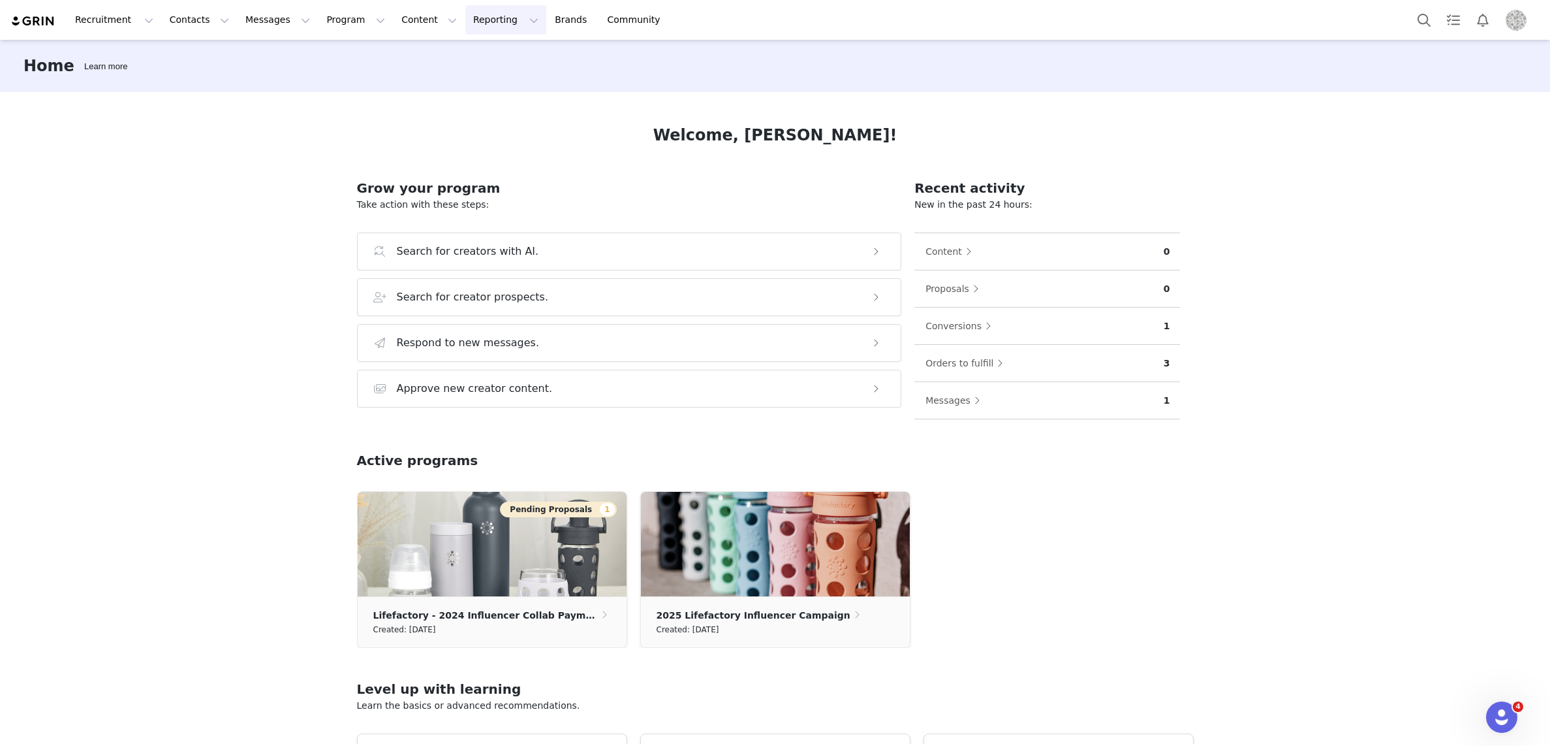
click at [482, 21] on button "Reporting Reporting" at bounding box center [505, 19] width 81 height 29
click at [478, 82] on p "Report Builder" at bounding box center [475, 82] width 65 height 14
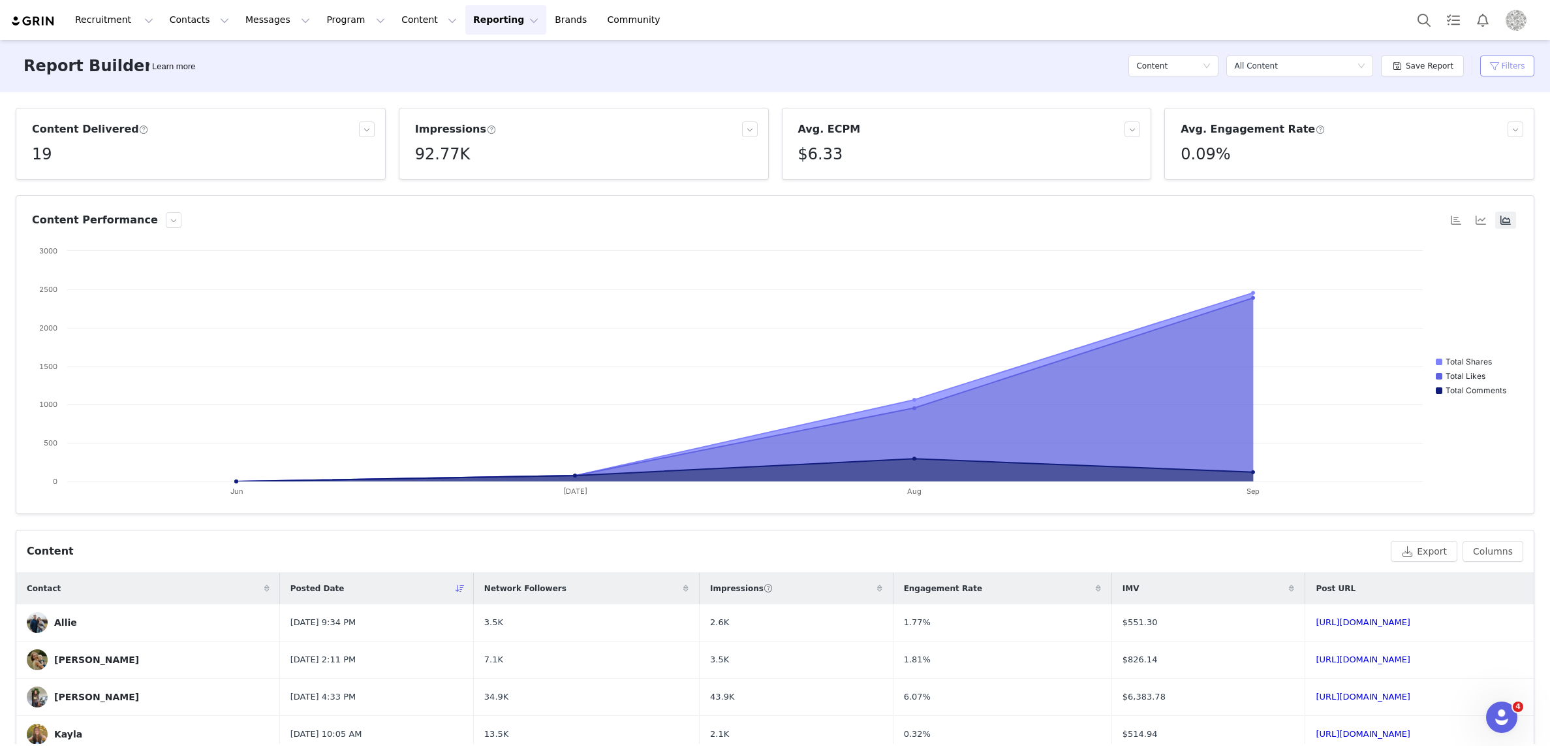
click at [1522, 62] on button "Filters" at bounding box center [1508, 65] width 54 height 21
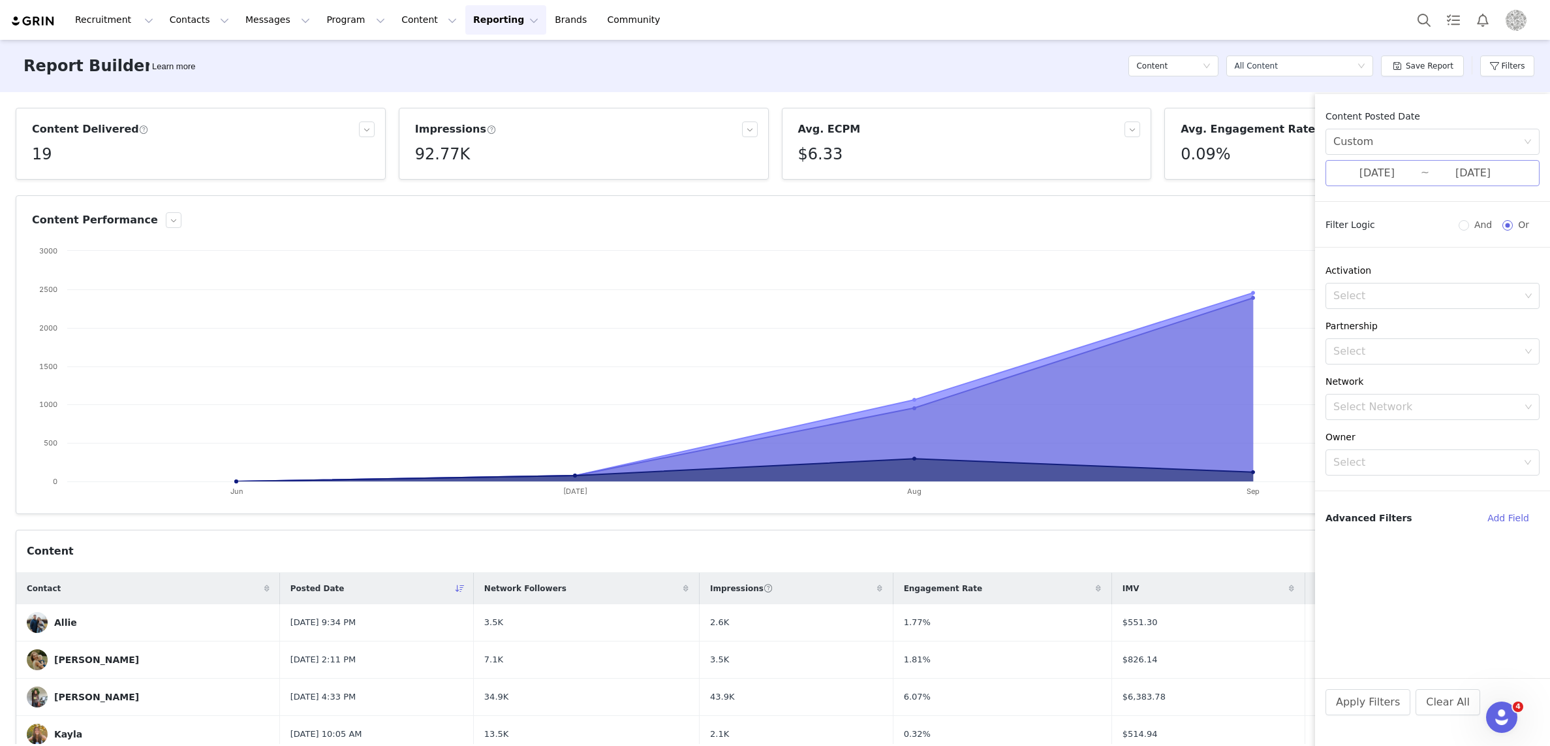
click at [1394, 172] on input "[DATE]" at bounding box center [1377, 173] width 87 height 17
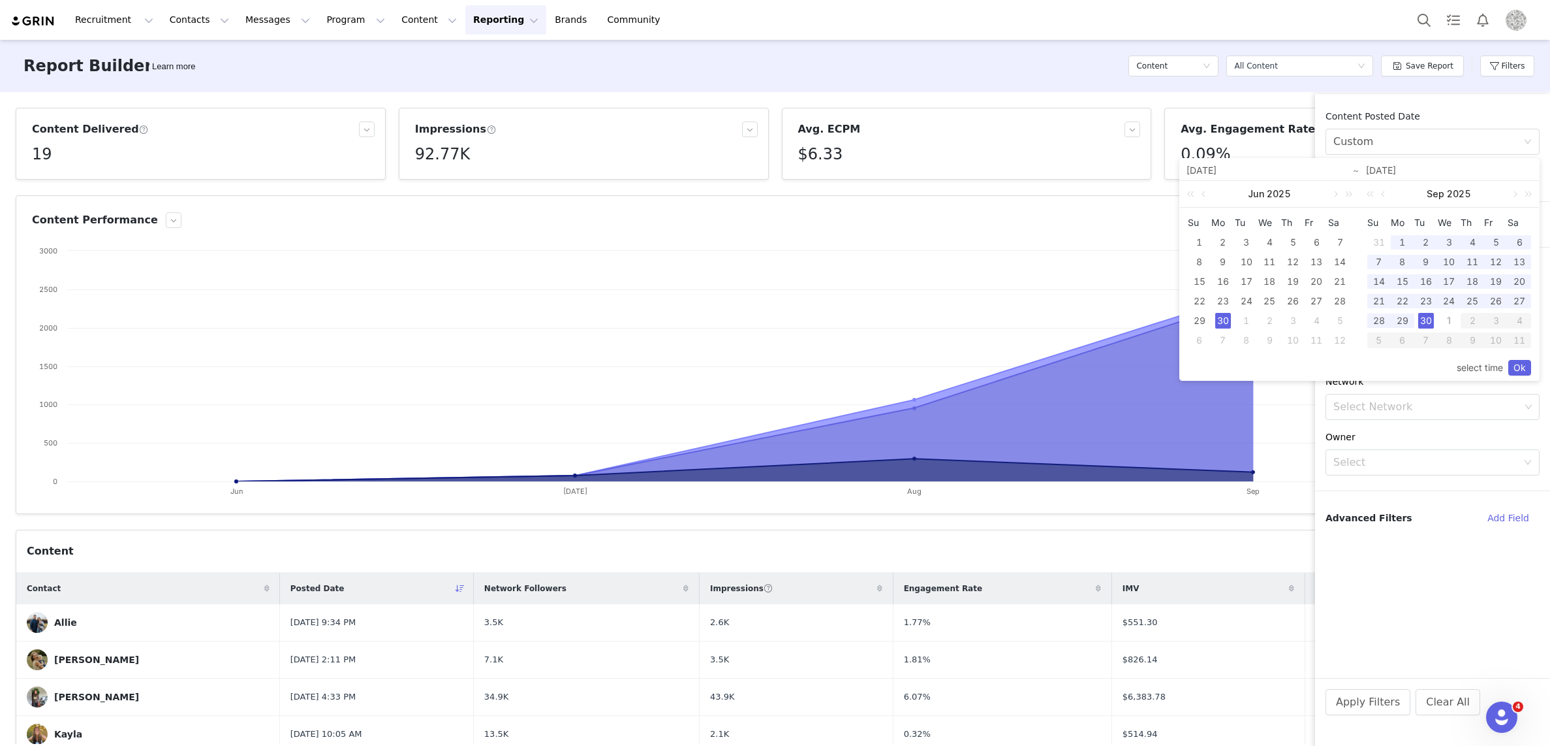
click at [1402, 234] on td "1" at bounding box center [1403, 242] width 24 height 20
click at [1424, 317] on div "30" at bounding box center [1427, 321] width 16 height 16
type input "[DATE]"
click at [1509, 364] on link "Ok" at bounding box center [1520, 368] width 23 height 16
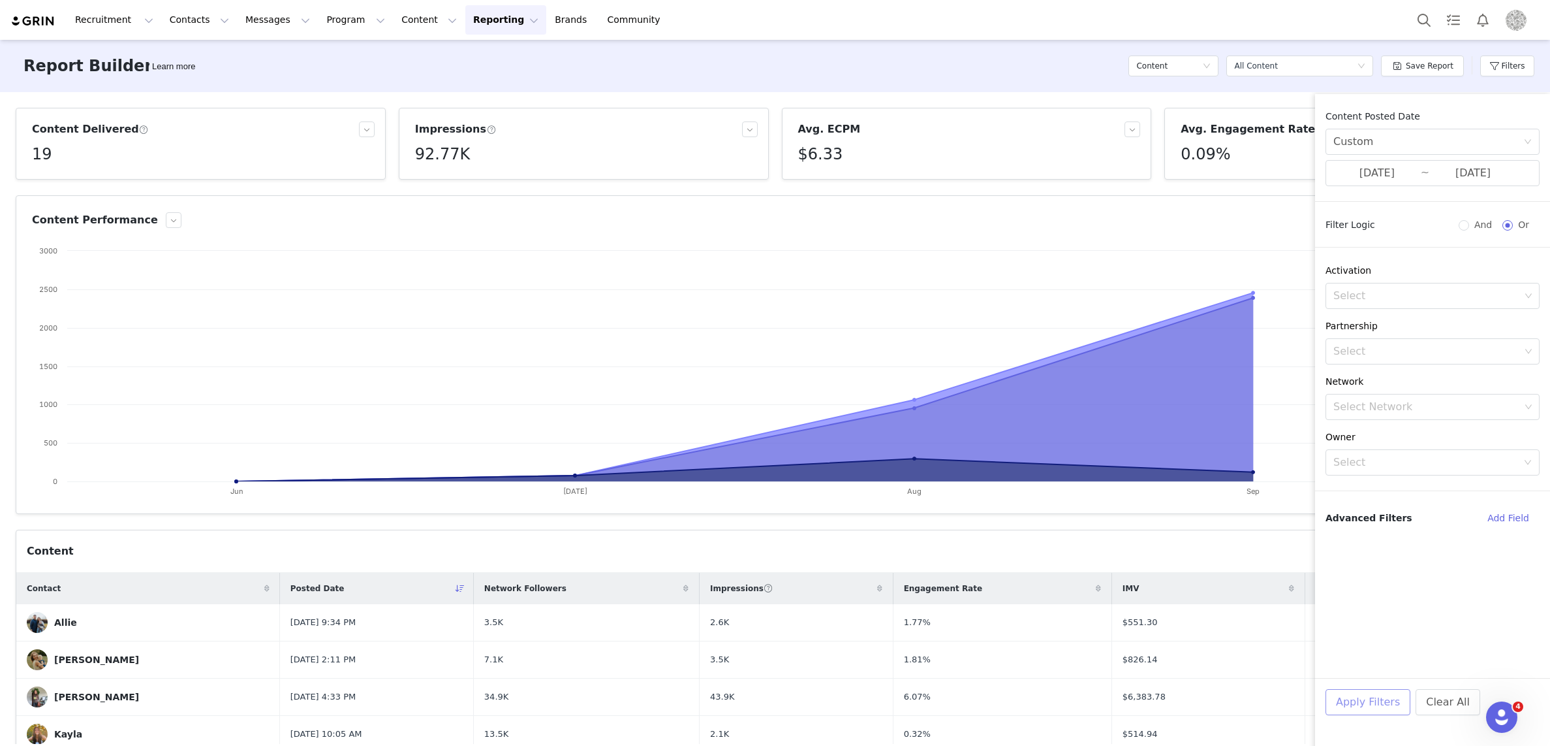
drag, startPoint x: 1356, startPoint y: 692, endPoint x: 1512, endPoint y: 616, distance: 173.4
click at [1357, 691] on button "Apply Filters" at bounding box center [1368, 702] width 85 height 26
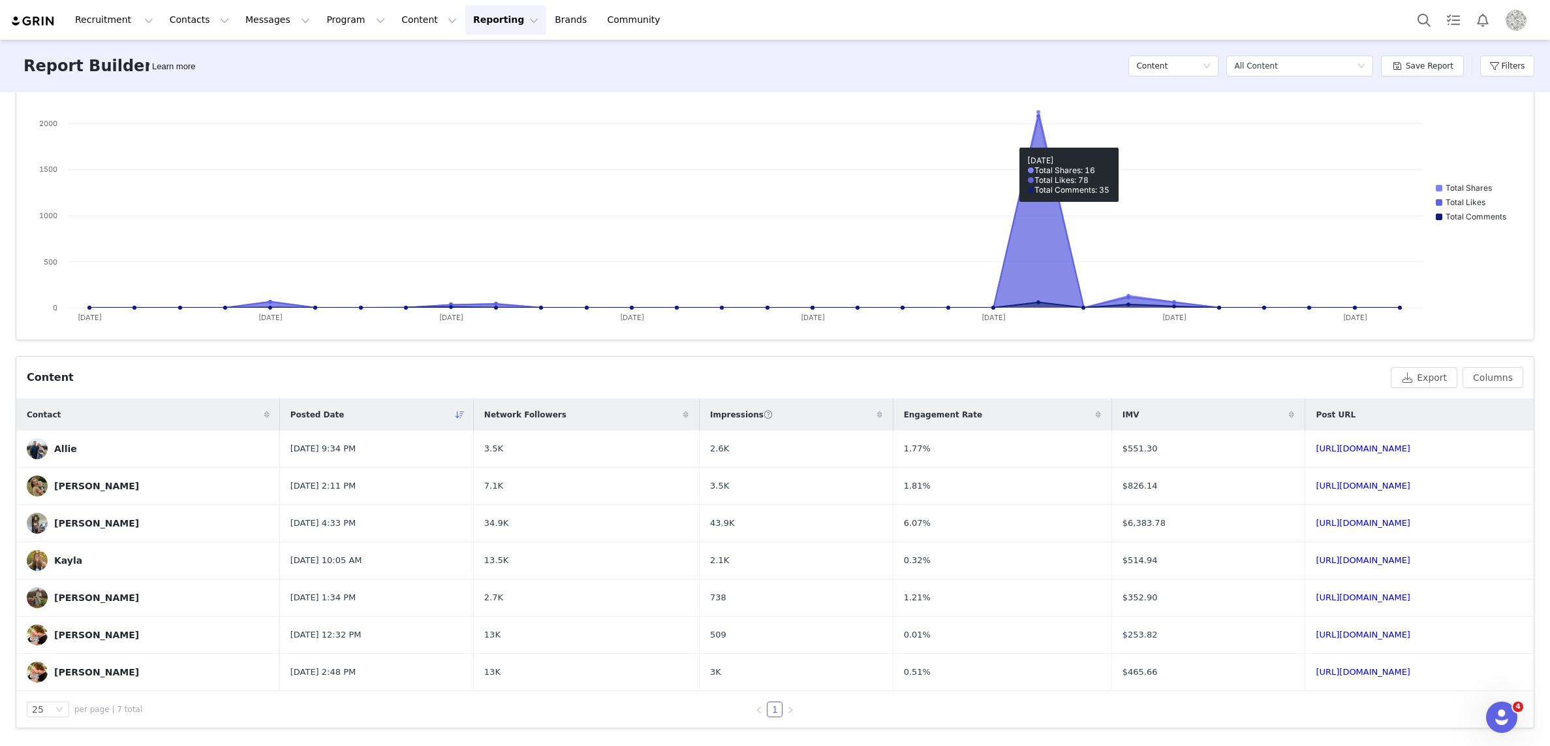
scroll to position [174, 0]
click at [1316, 636] on link "[URL][DOMAIN_NAME]" at bounding box center [1363, 634] width 95 height 10
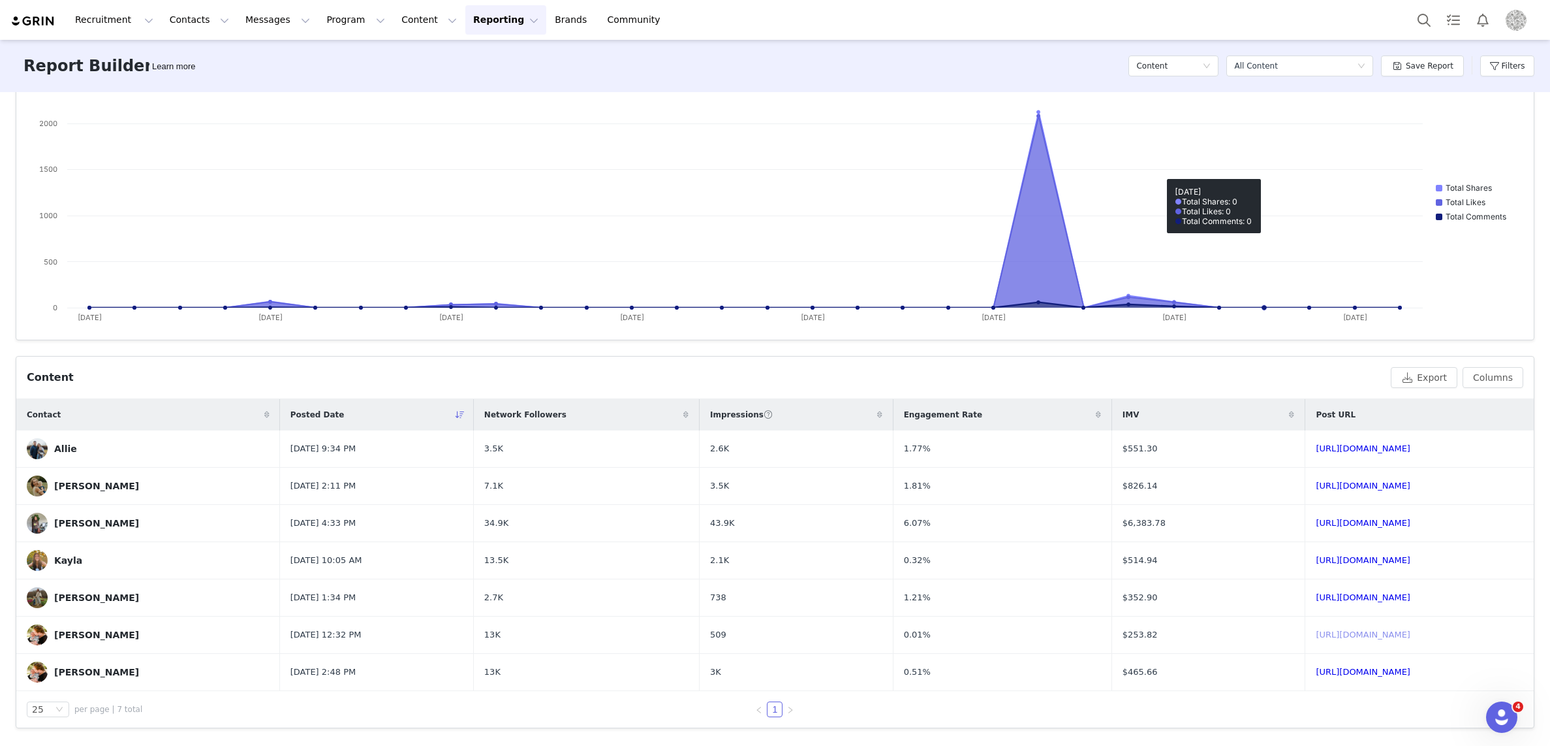
scroll to position [0, 0]
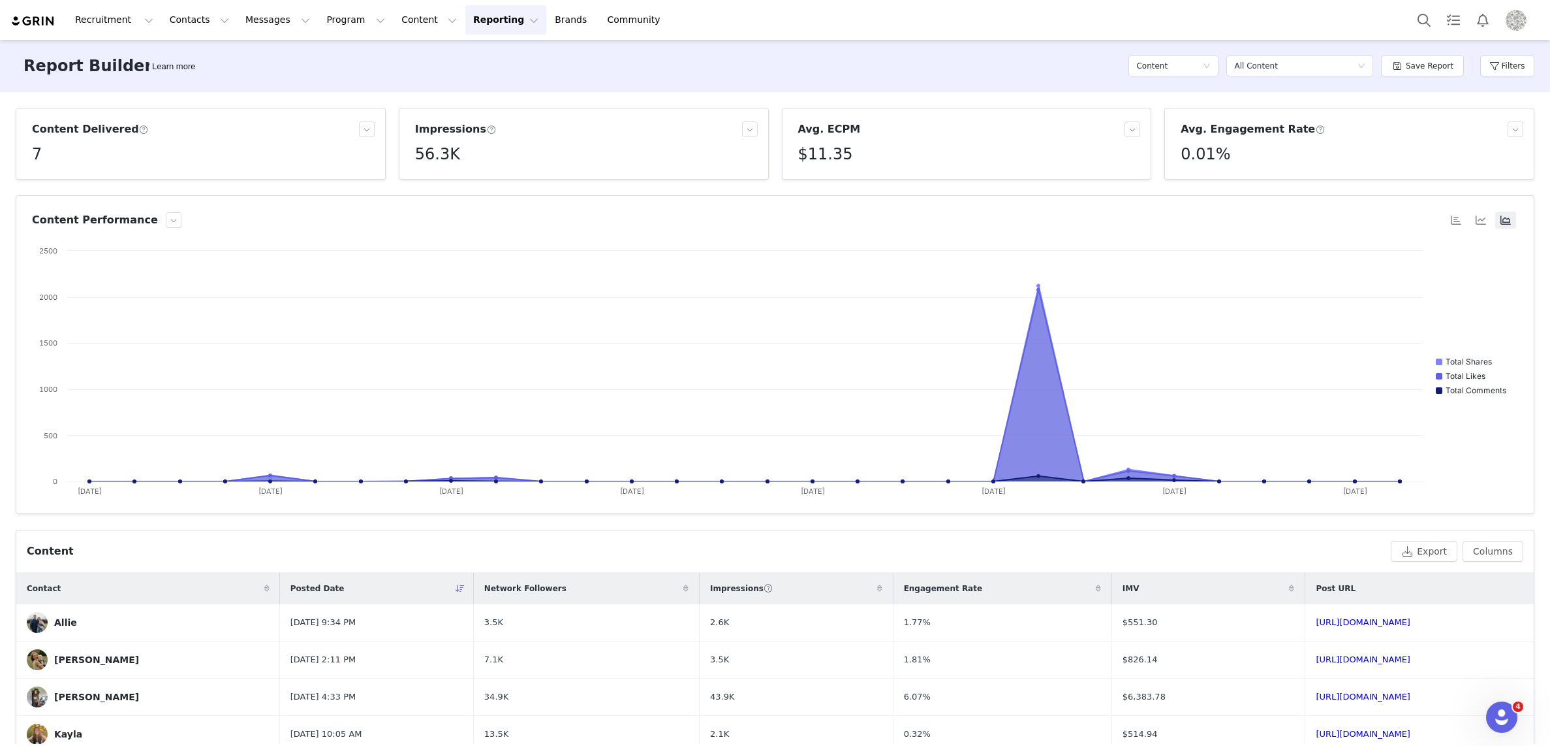
click at [1223, 157] on h5 "0.01%" at bounding box center [1206, 154] width 50 height 24
click at [1315, 131] on span at bounding box center [1320, 130] width 10 height 12
click at [1342, 126] on div "Avg. Engagement Rate" at bounding box center [1344, 129] width 327 height 16
click at [1498, 67] on button "Filters" at bounding box center [1508, 65] width 54 height 21
